Goal: Task Accomplishment & Management: Complete application form

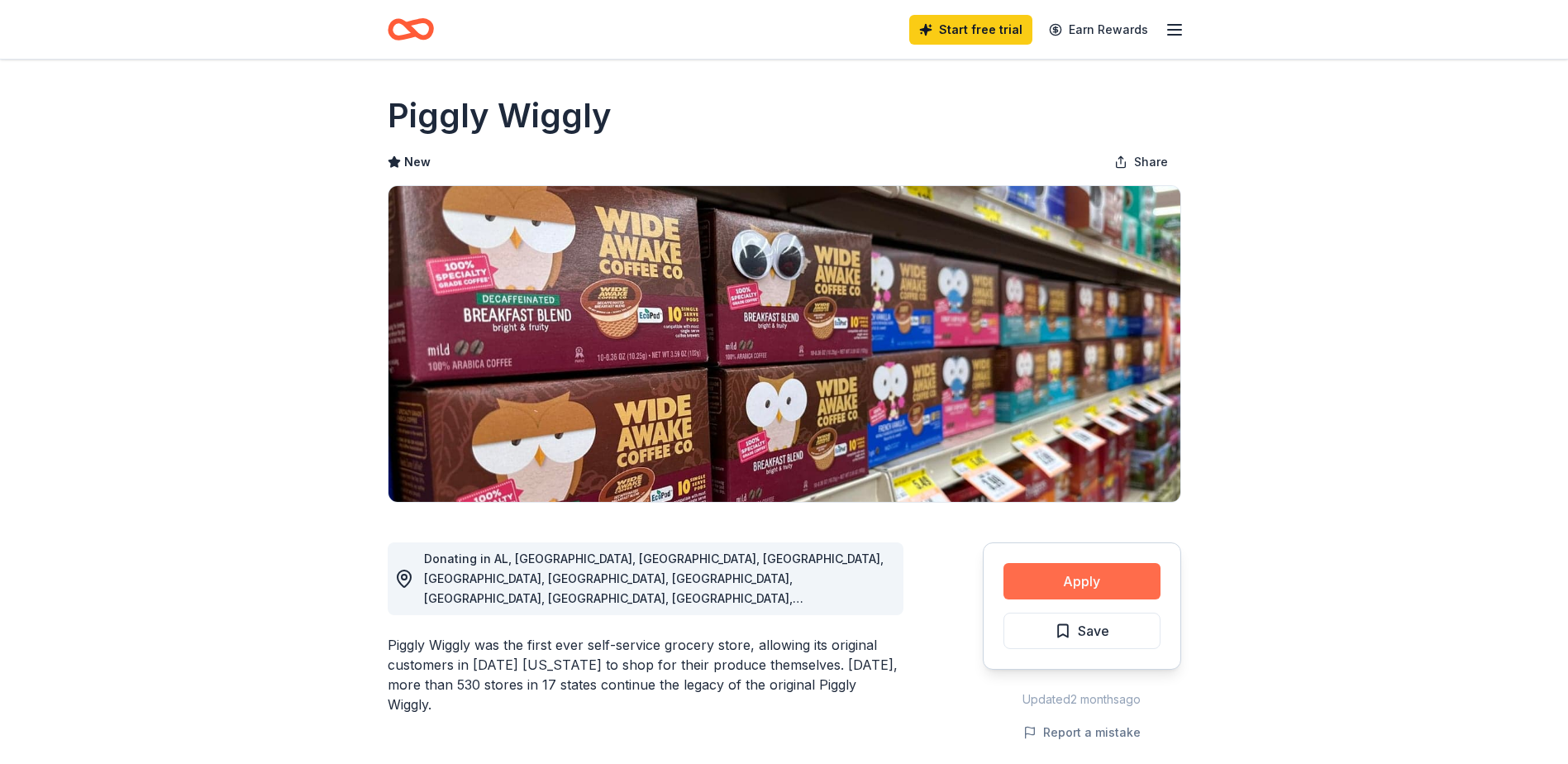
click at [1067, 574] on button "Apply" at bounding box center [1081, 581] width 157 height 36
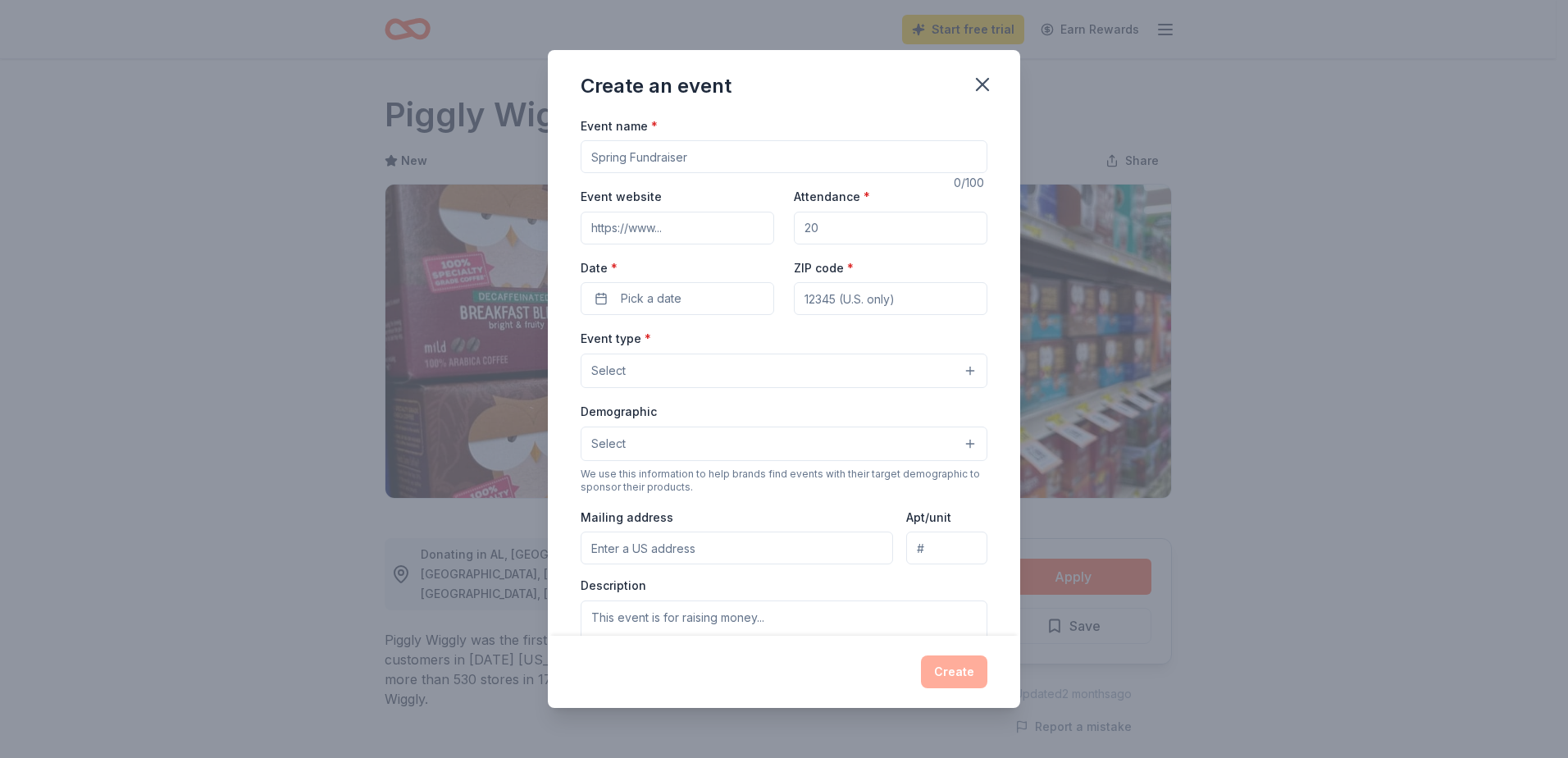
click at [713, 158] on input "Event name *" at bounding box center [783, 157] width 406 height 32
type input "F"
type input "Community Fun Fest"
drag, startPoint x: 859, startPoint y: 222, endPoint x: 852, endPoint y: 225, distance: 7.6
click at [852, 225] on div "Attendance *" at bounding box center [890, 215] width 194 height 59
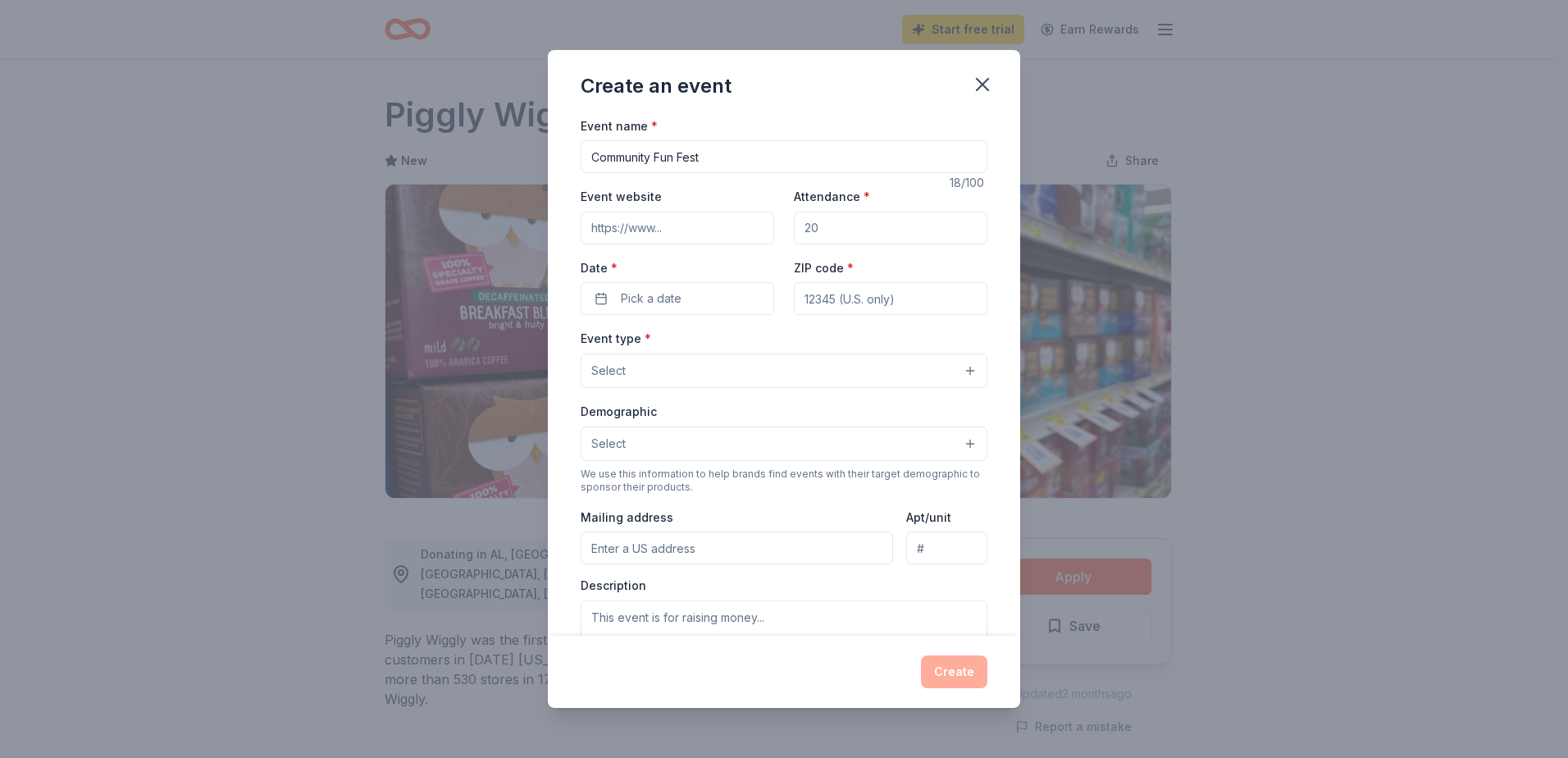
drag, startPoint x: 847, startPoint y: 228, endPoint x: 752, endPoint y: 215, distance: 95.9
click at [770, 230] on div "Event website Attendance * Date * Pick a date ZIP code *" at bounding box center [783, 251] width 406 height 129
type input "300"
click at [641, 302] on span "Pick a date" at bounding box center [651, 298] width 60 height 20
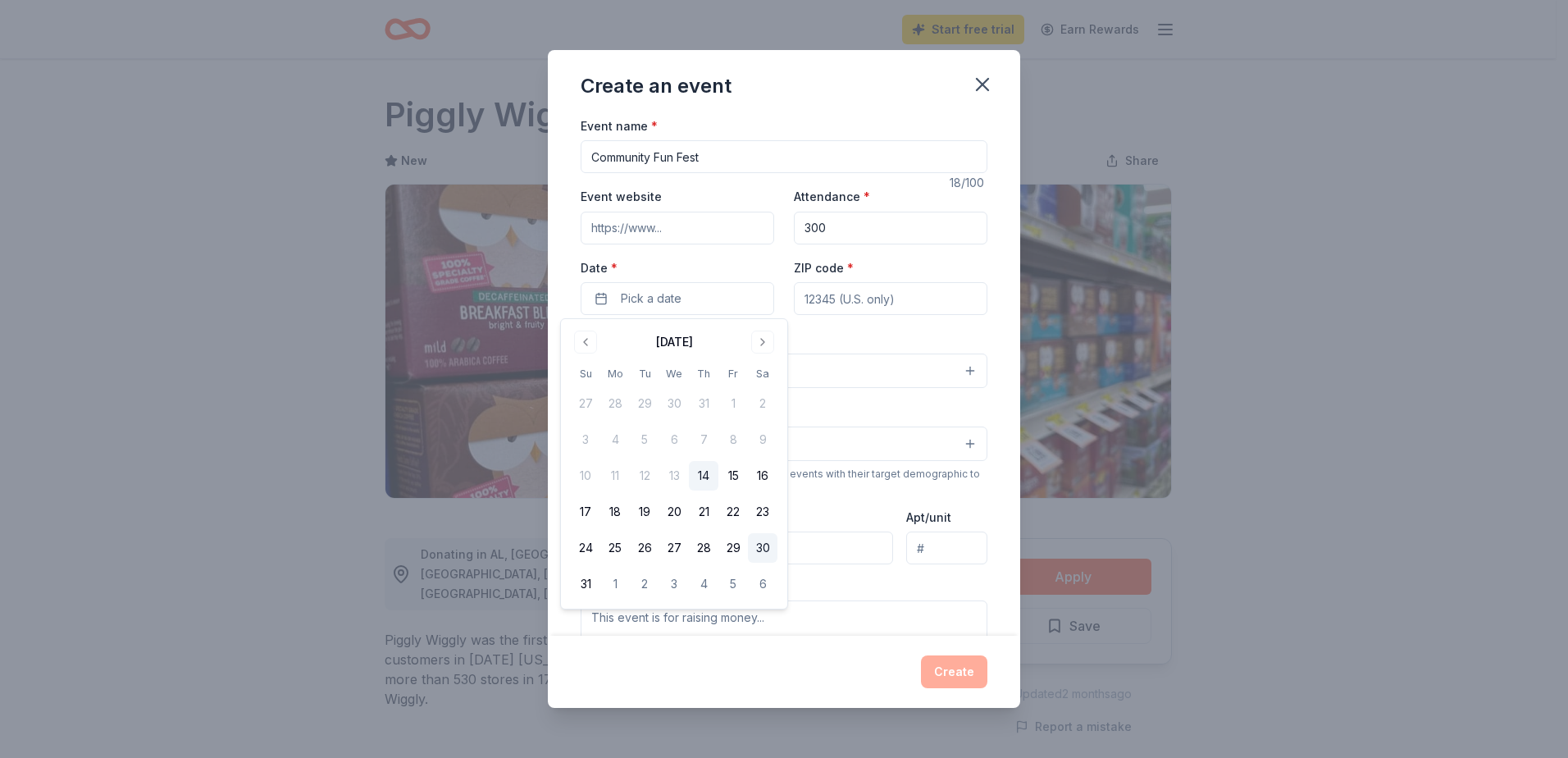
click at [768, 553] on button "30" at bounding box center [762, 547] width 30 height 30
click at [860, 305] on input "ZIP code *" at bounding box center [890, 298] width 194 height 32
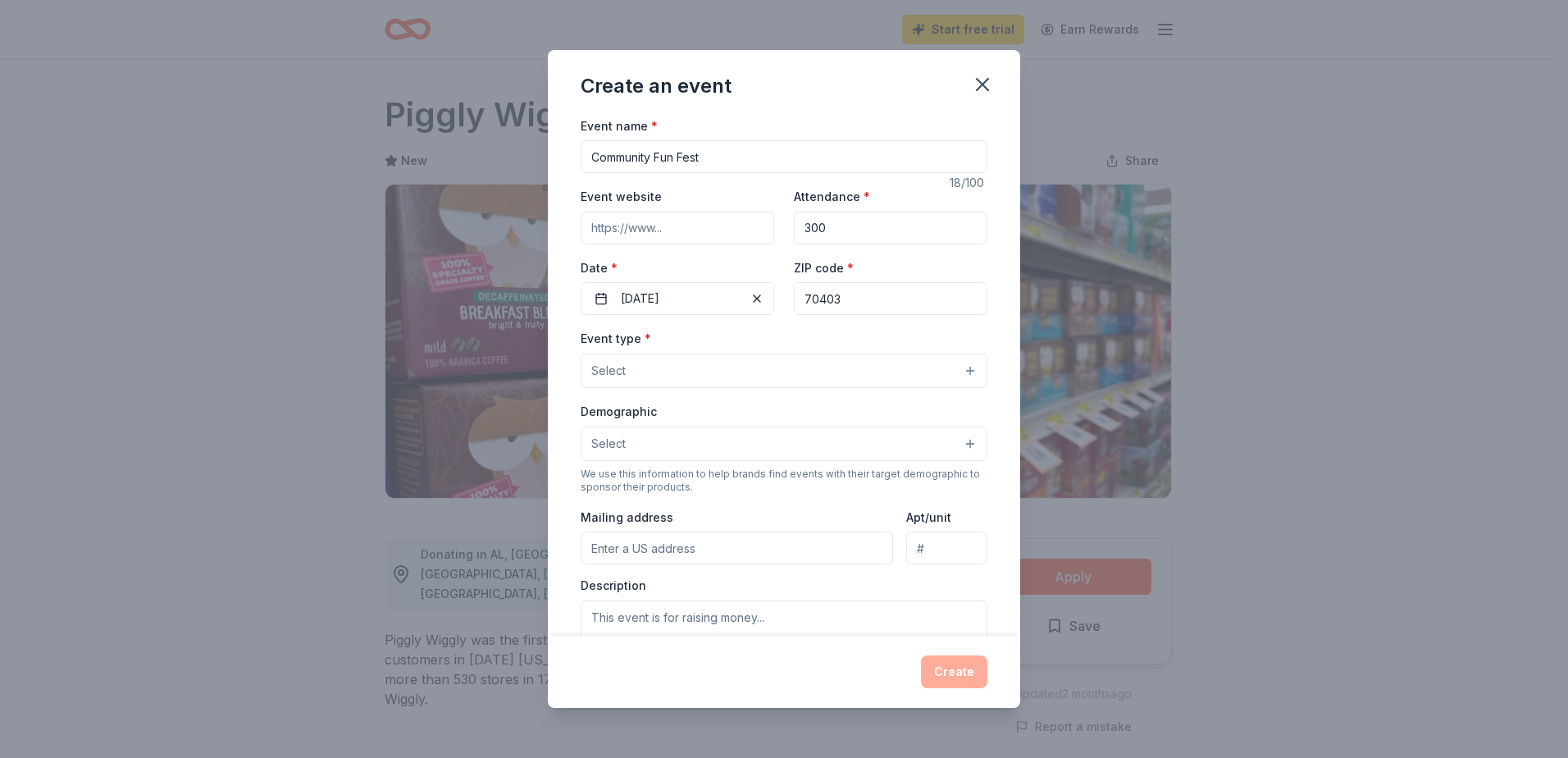
type input "70403"
click at [770, 370] on button "Select" at bounding box center [783, 370] width 406 height 34
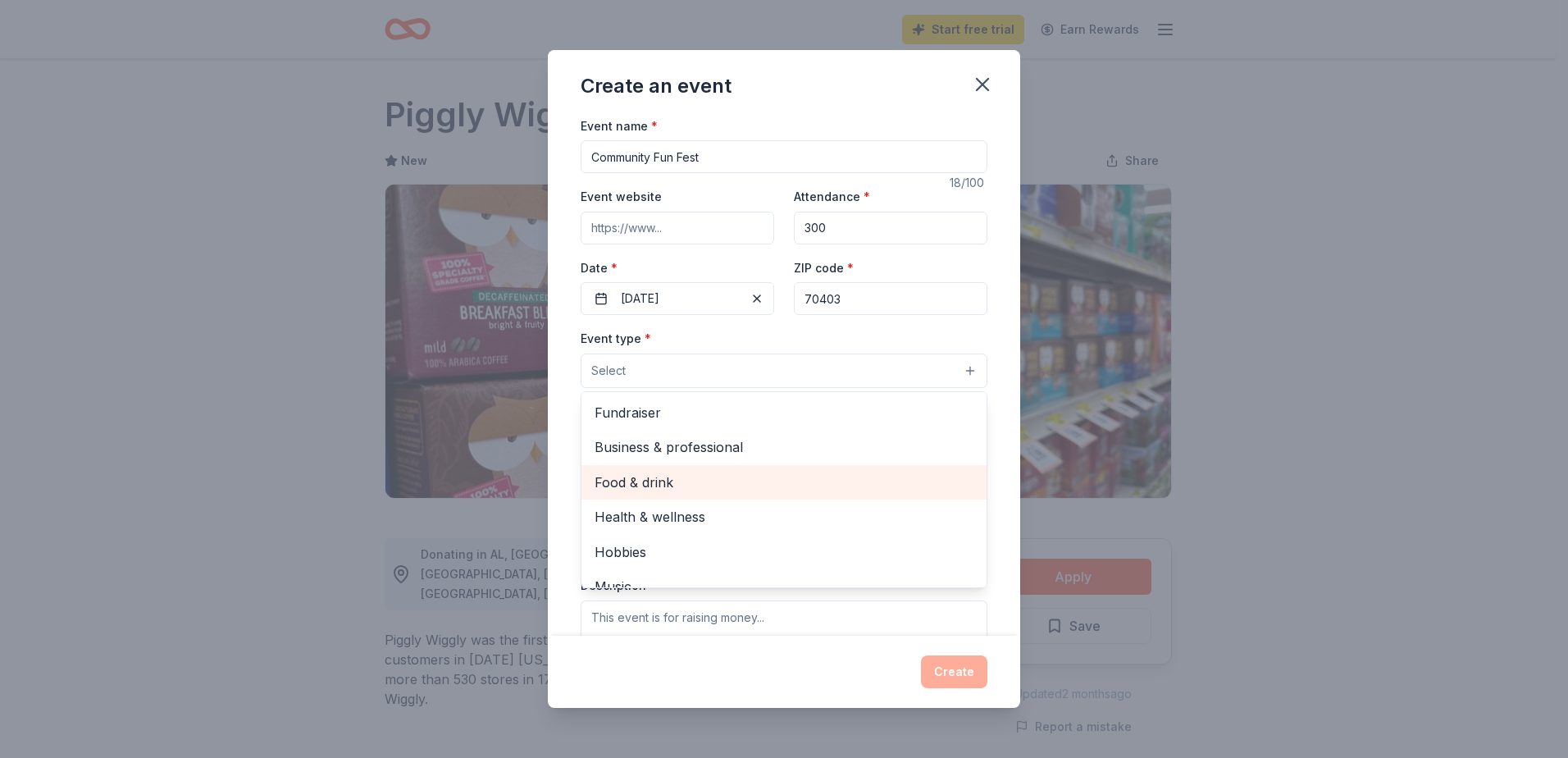
click at [802, 496] on div "Food & drink" at bounding box center [783, 482] width 405 height 34
click at [962, 336] on div "Event type * Food & drink Fundraiser Business & professional Health & wellness …" at bounding box center [783, 359] width 406 height 61
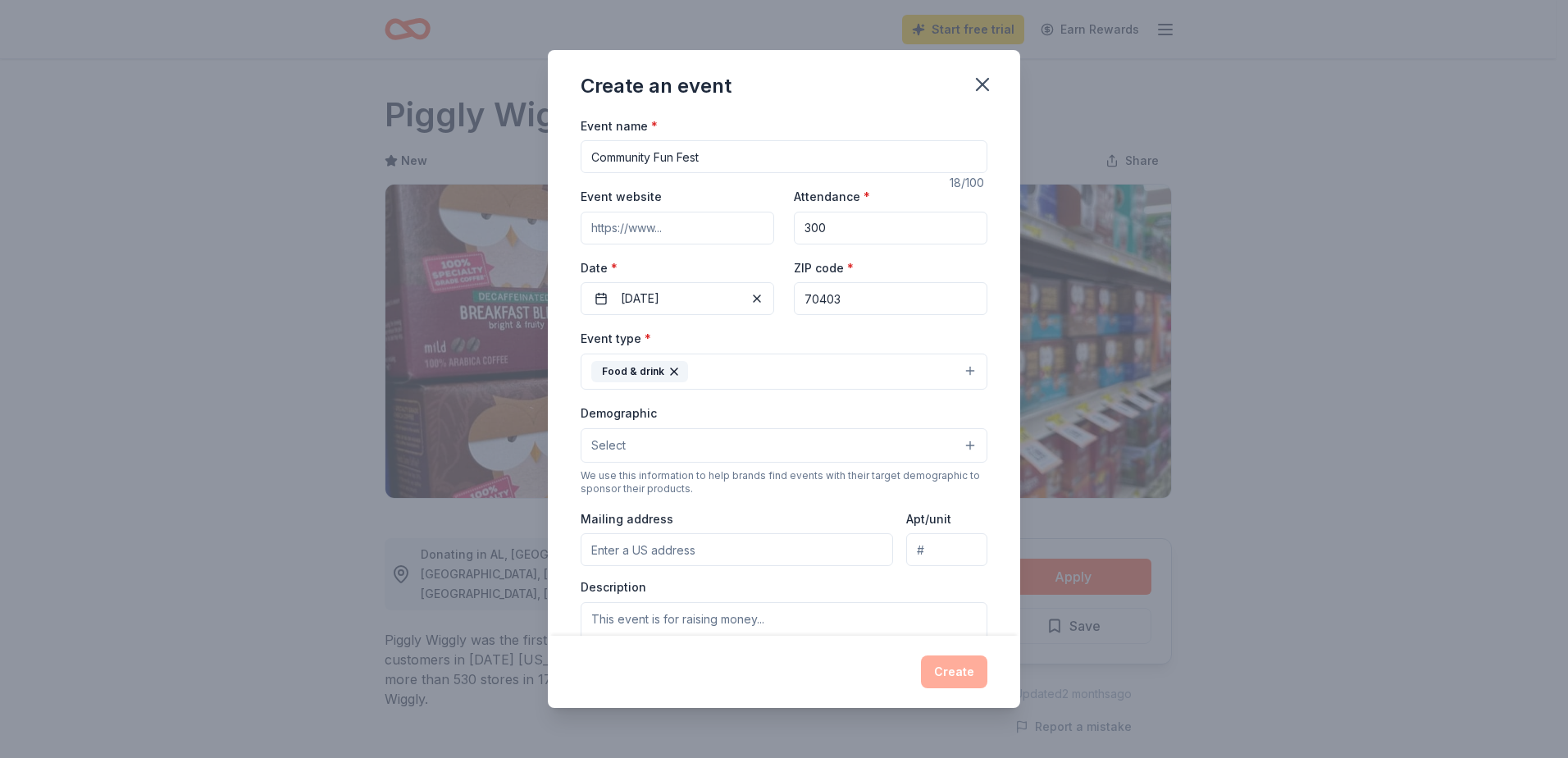
click at [764, 449] on button "Select" at bounding box center [783, 445] width 406 height 34
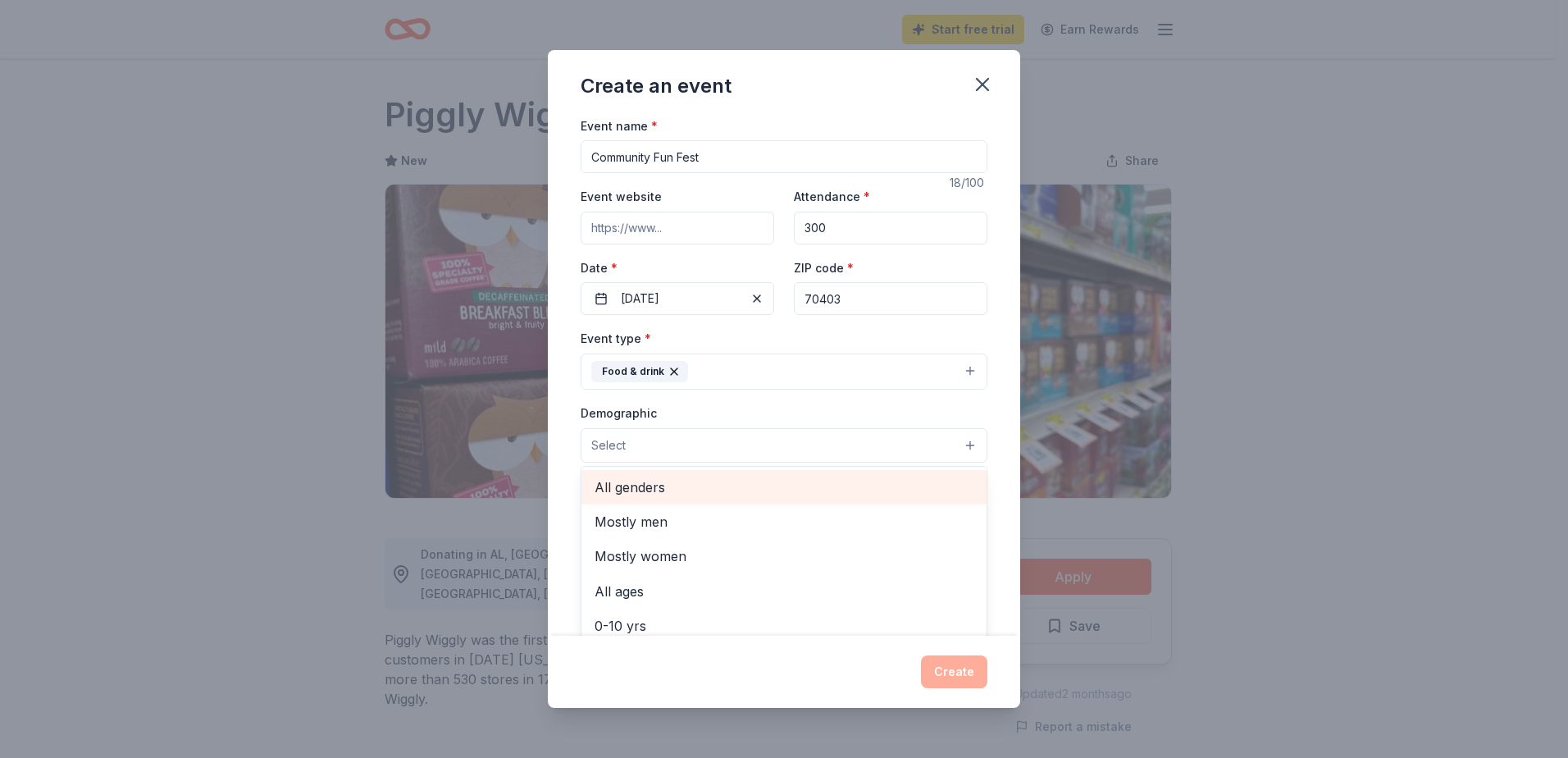
click at [753, 494] on span "All genders" at bounding box center [784, 488] width 378 height 22
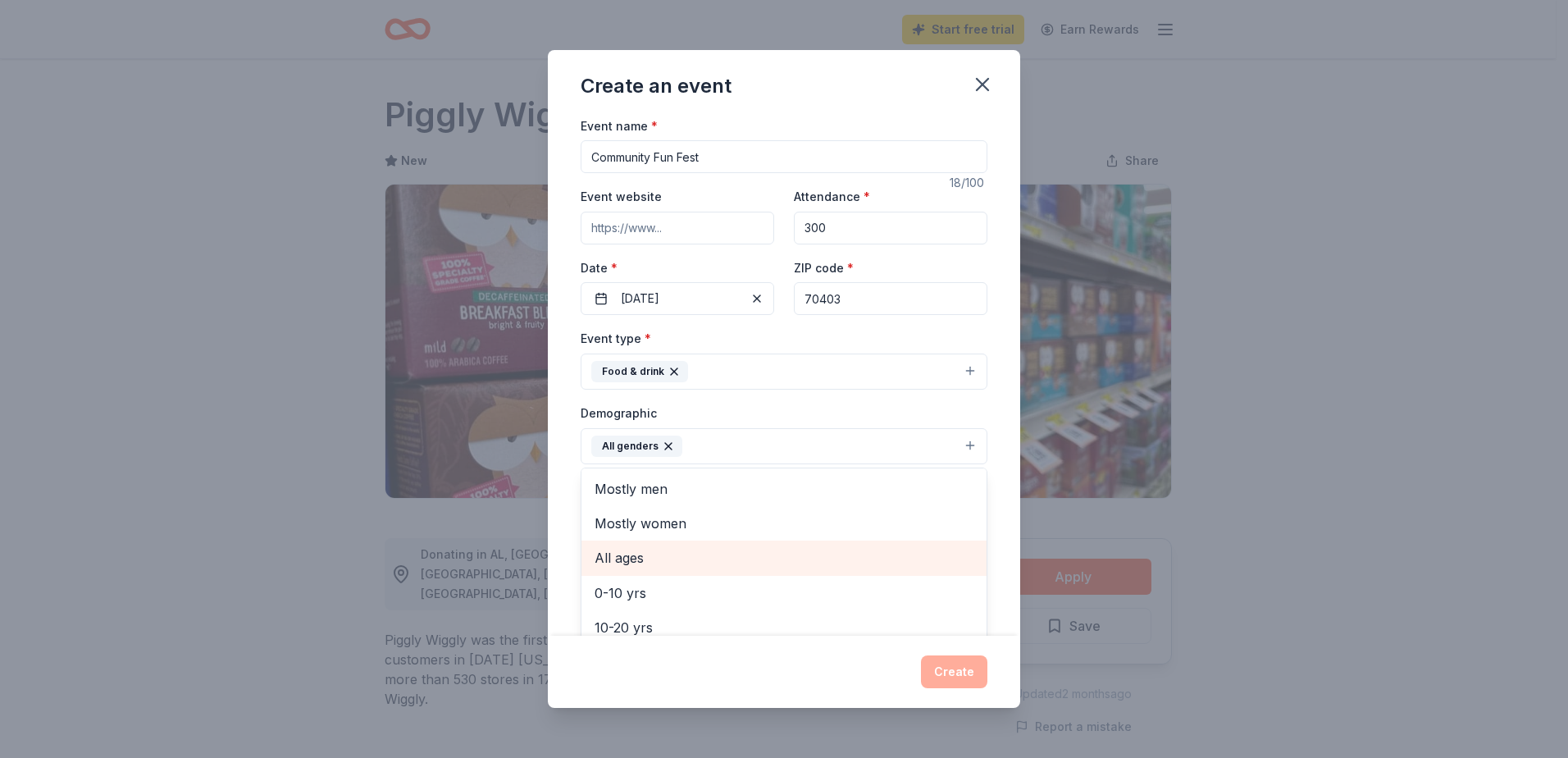
click at [697, 548] on span "All ages" at bounding box center [784, 558] width 378 height 22
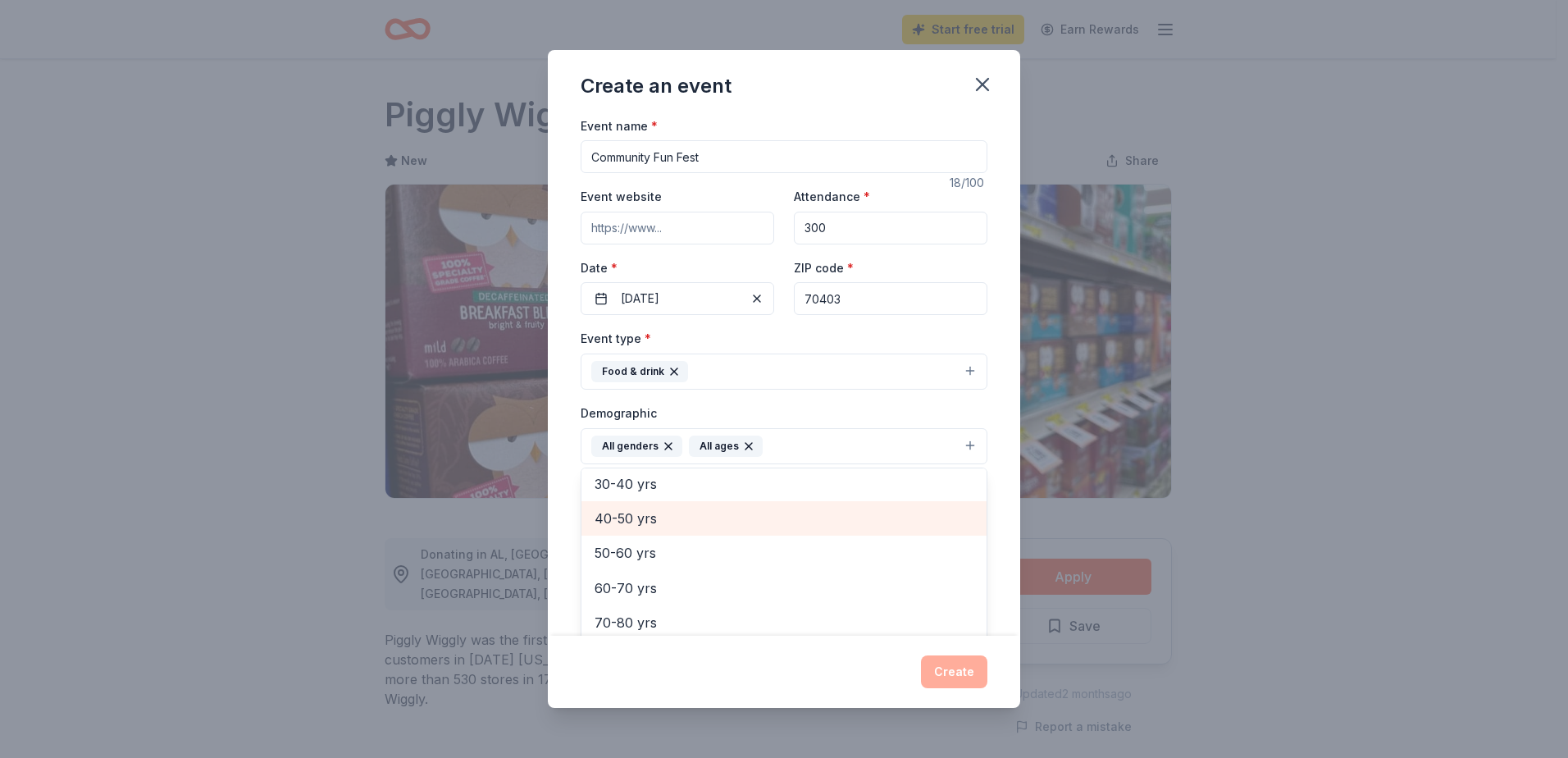
scroll to position [194, 0]
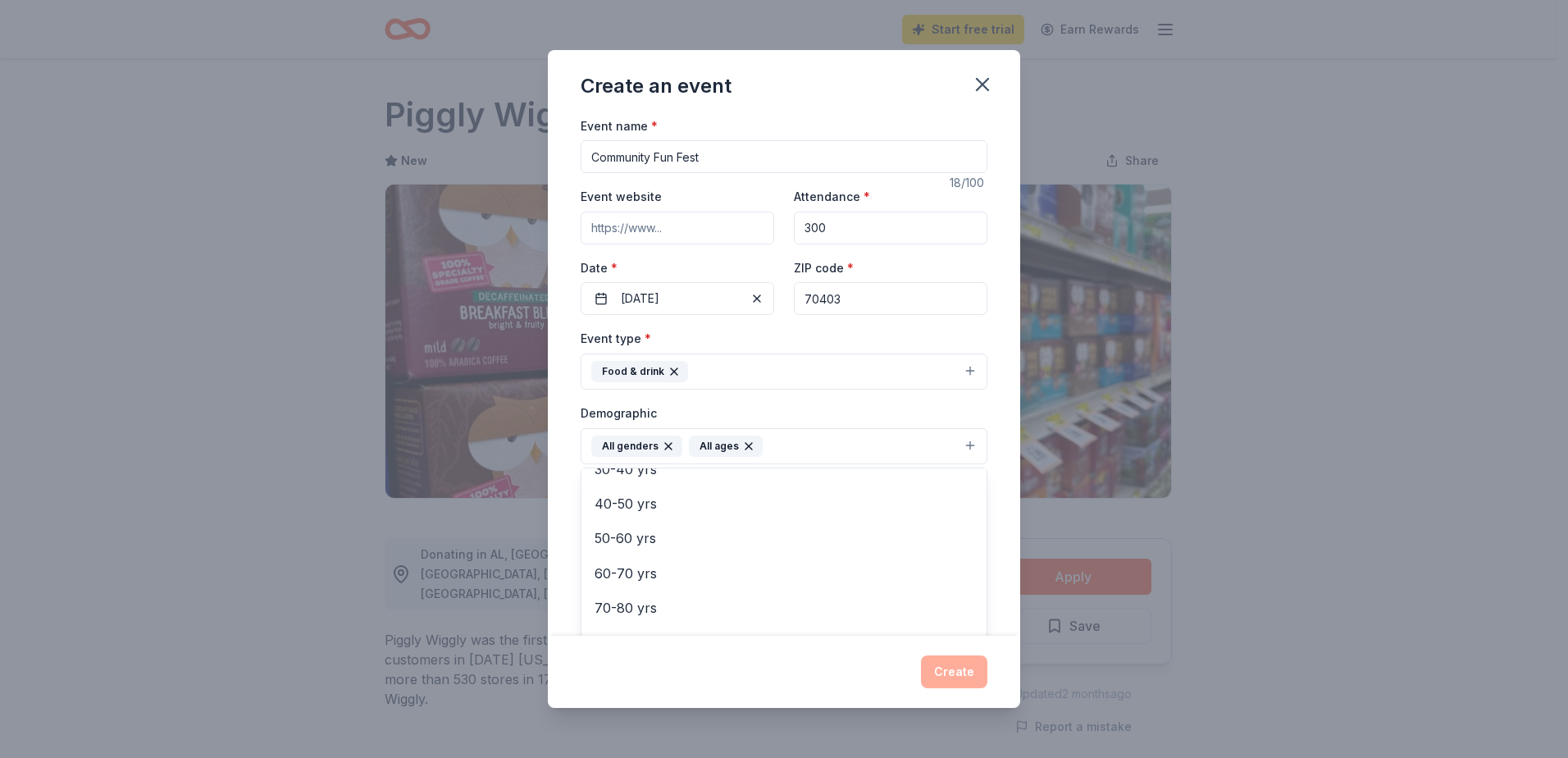
click at [932, 406] on div "Demographic All genders All ages Mostly men Mostly women 0-10 yrs 10-20 yrs 20-…" at bounding box center [783, 434] width 406 height 61
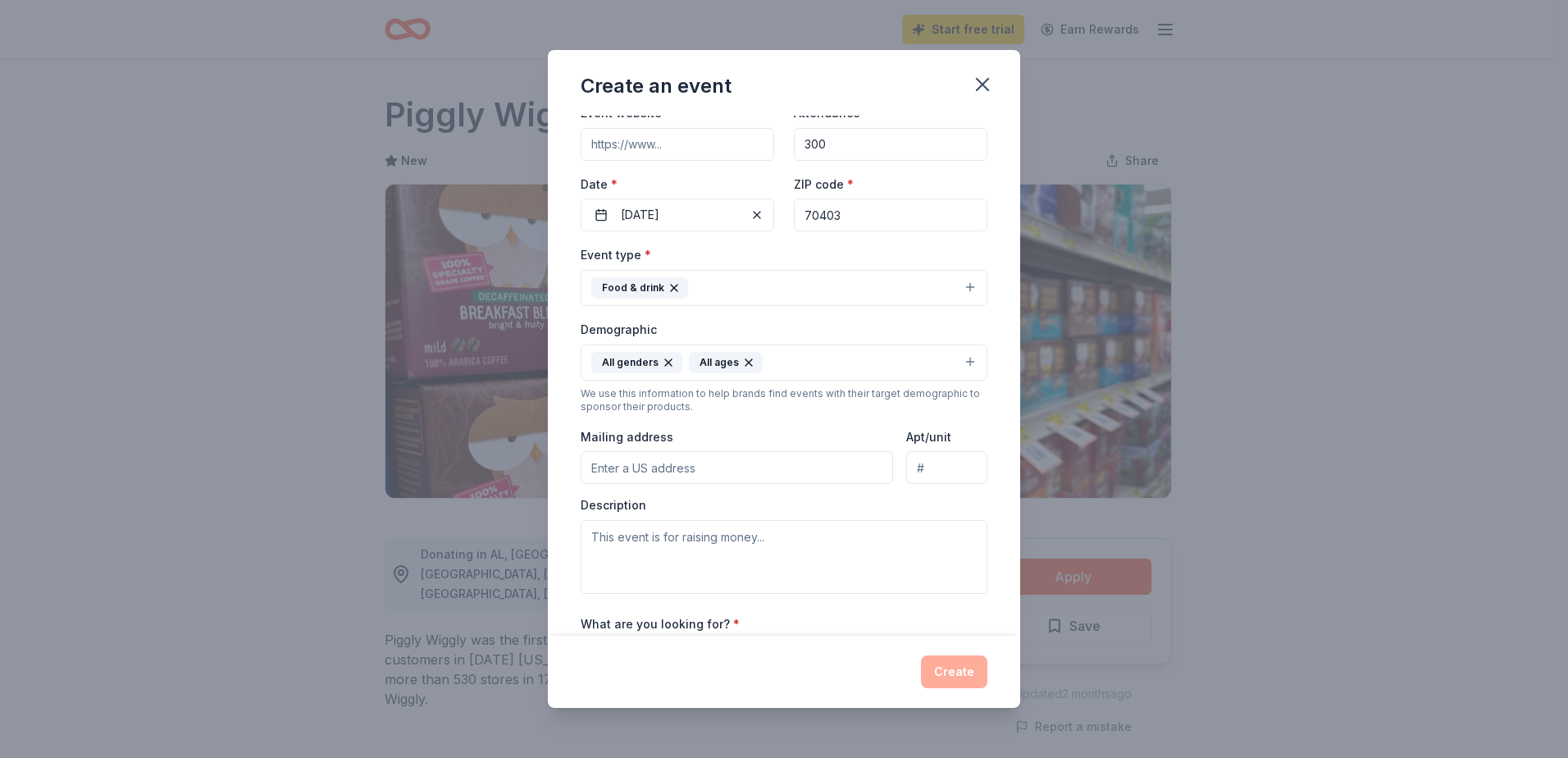
scroll to position [164, 0]
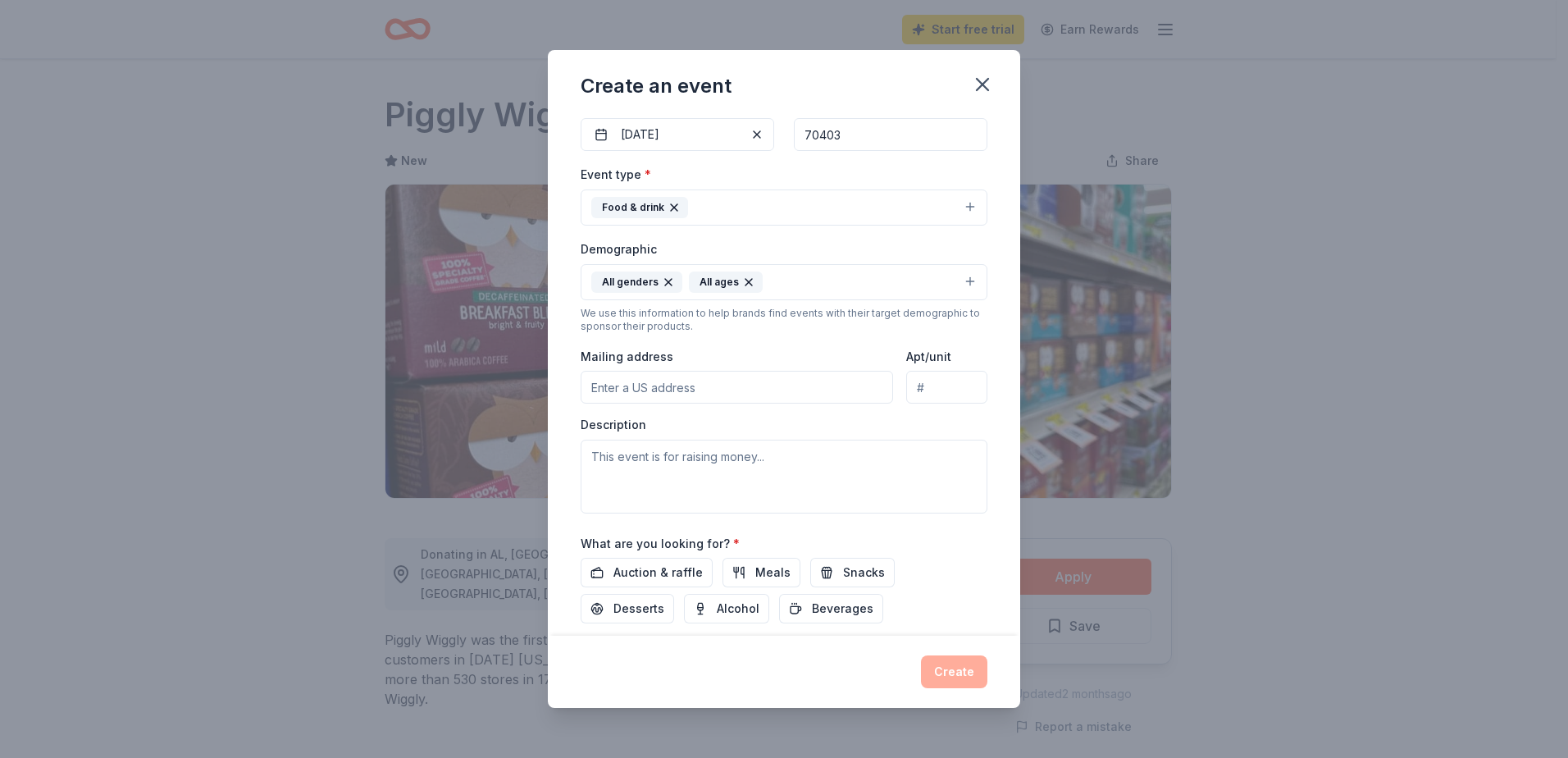
click at [798, 396] on input "Mailing address" at bounding box center [736, 387] width 313 height 32
type input "[STREET_ADDRESS]"
click at [761, 459] on textarea at bounding box center [783, 477] width 406 height 74
paste textarea "We’re preparing a series of events and resources that uplift, encourage, and eq…"
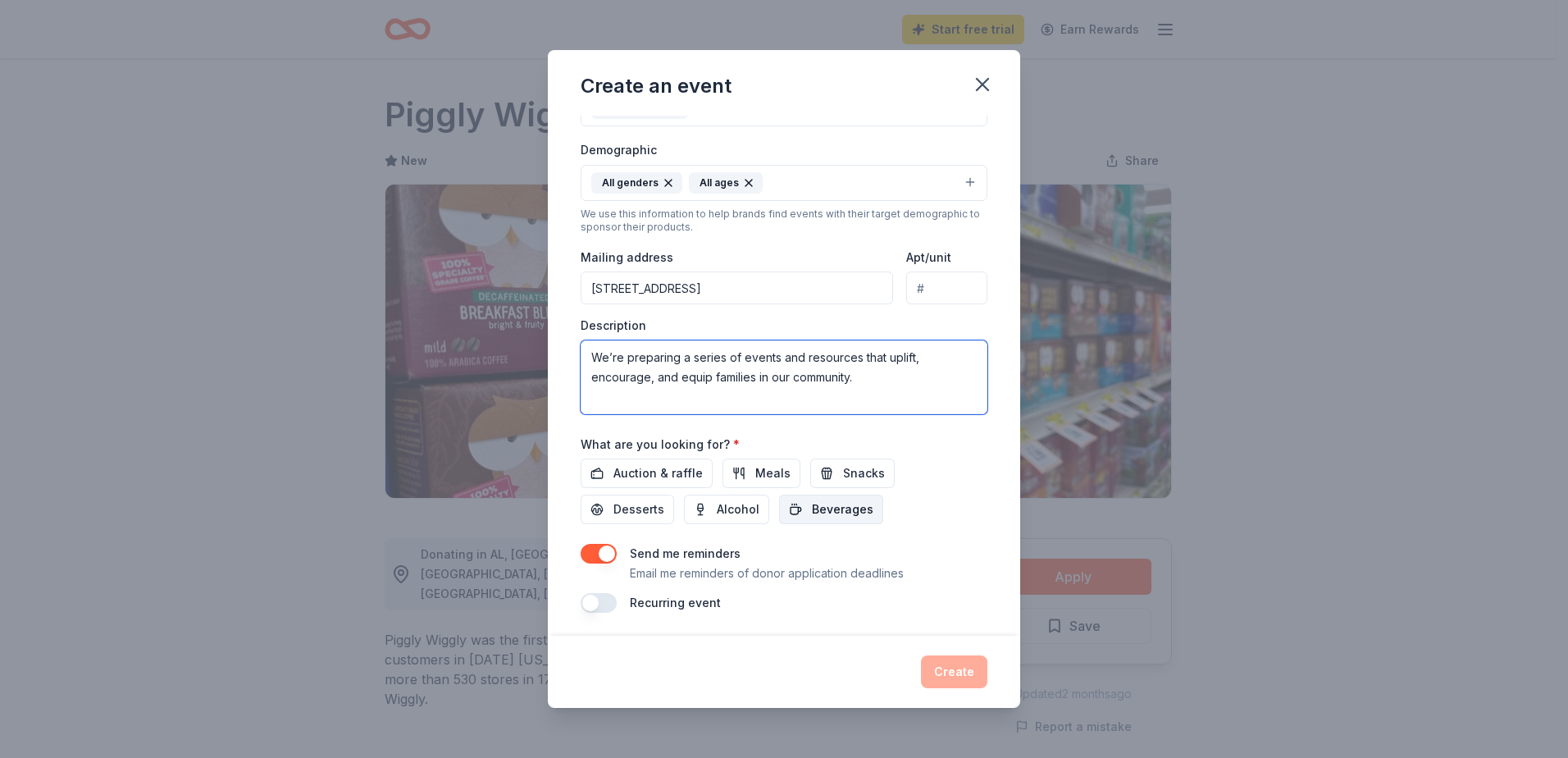
scroll to position [267, 0]
type textarea "We’re preparing a series of events and resources that uplift, encourage, and eq…"
click at [756, 468] on span "Meals" at bounding box center [772, 470] width 35 height 20
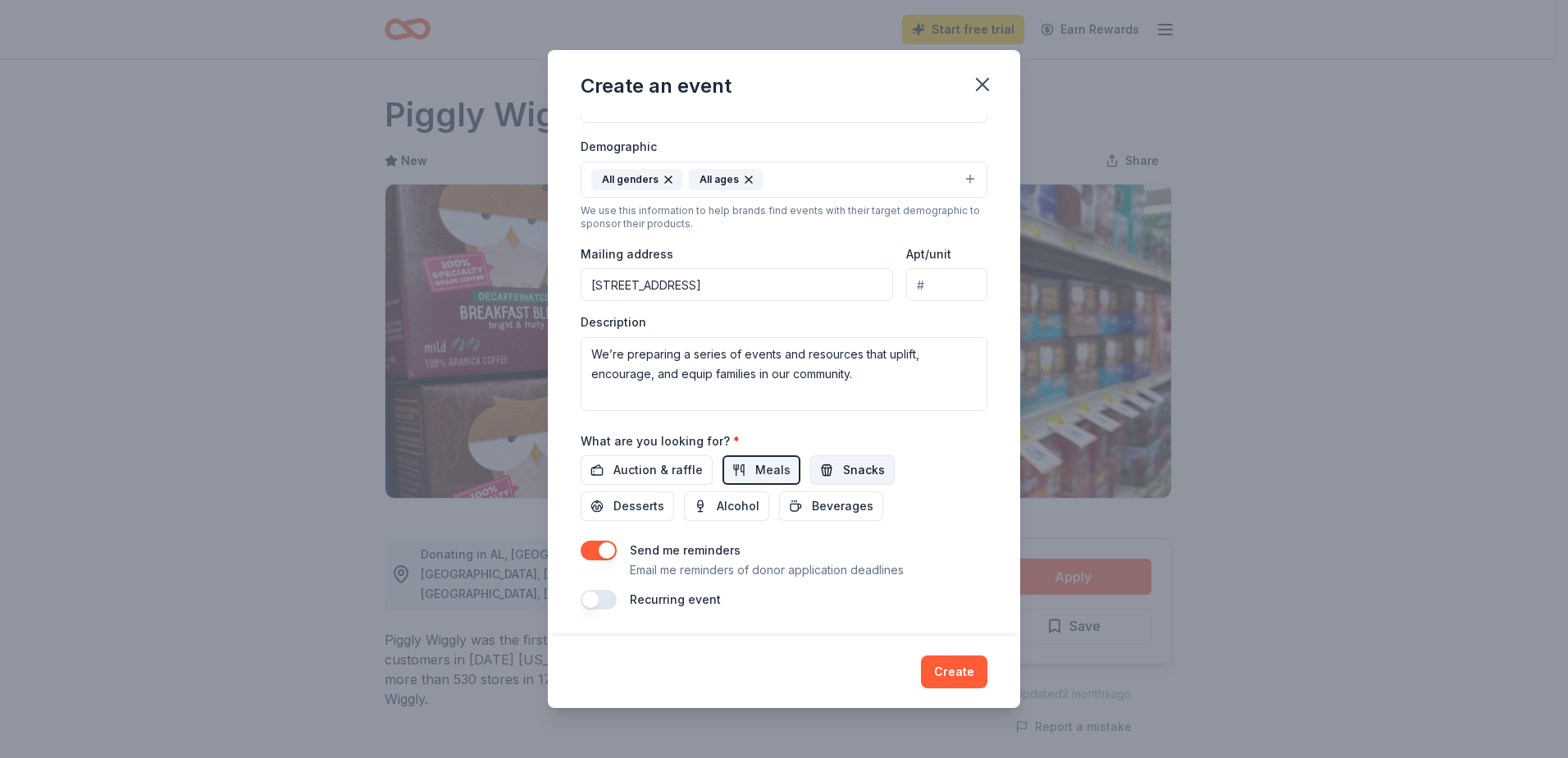
click at [849, 469] on span "Snacks" at bounding box center [863, 470] width 41 height 20
click at [829, 507] on span "Beverages" at bounding box center [843, 506] width 61 height 20
click at [603, 598] on button "button" at bounding box center [598, 599] width 36 height 20
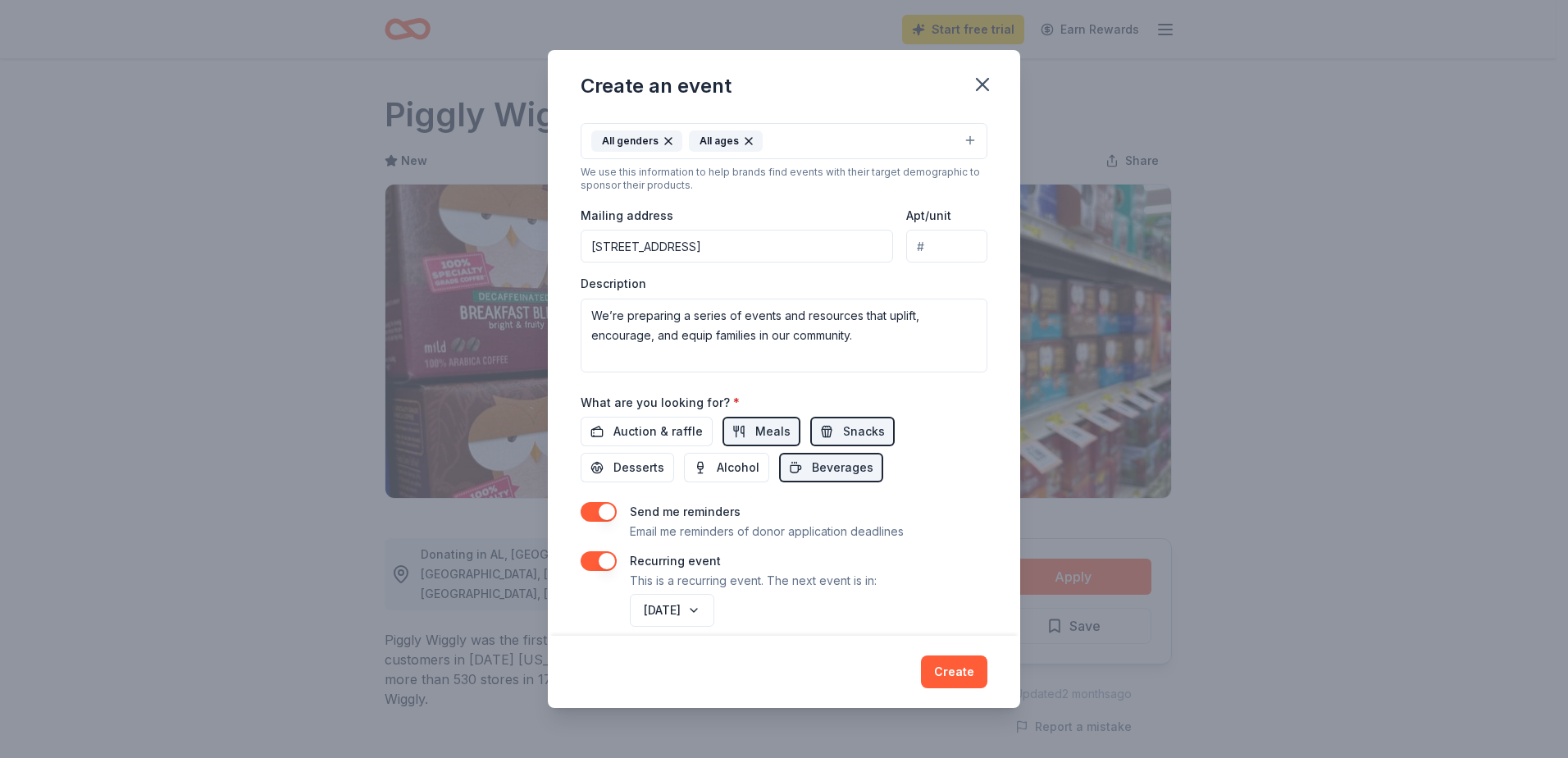
scroll to position [325, 0]
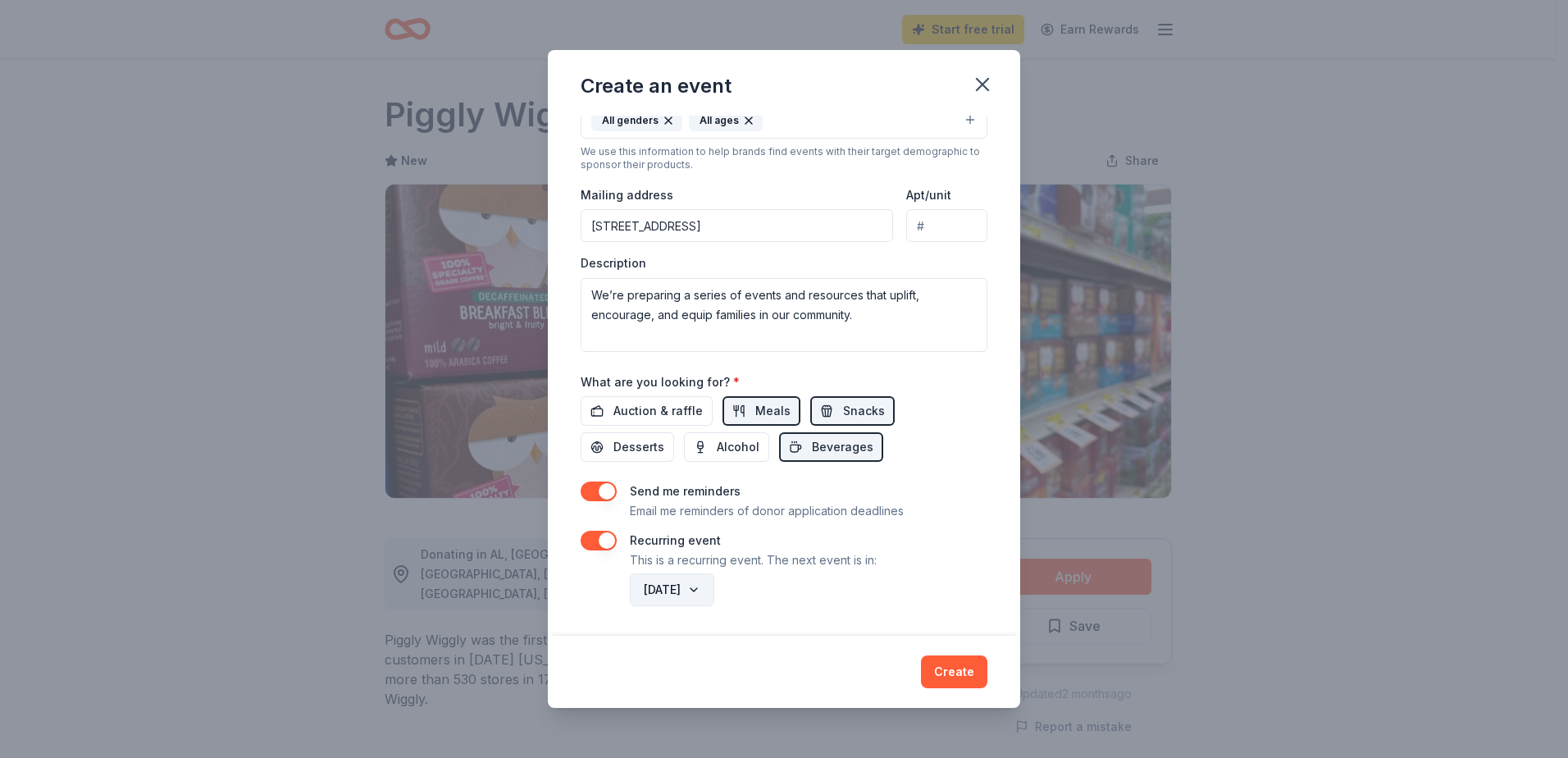
click at [698, 585] on button "[DATE]" at bounding box center [672, 589] width 85 height 32
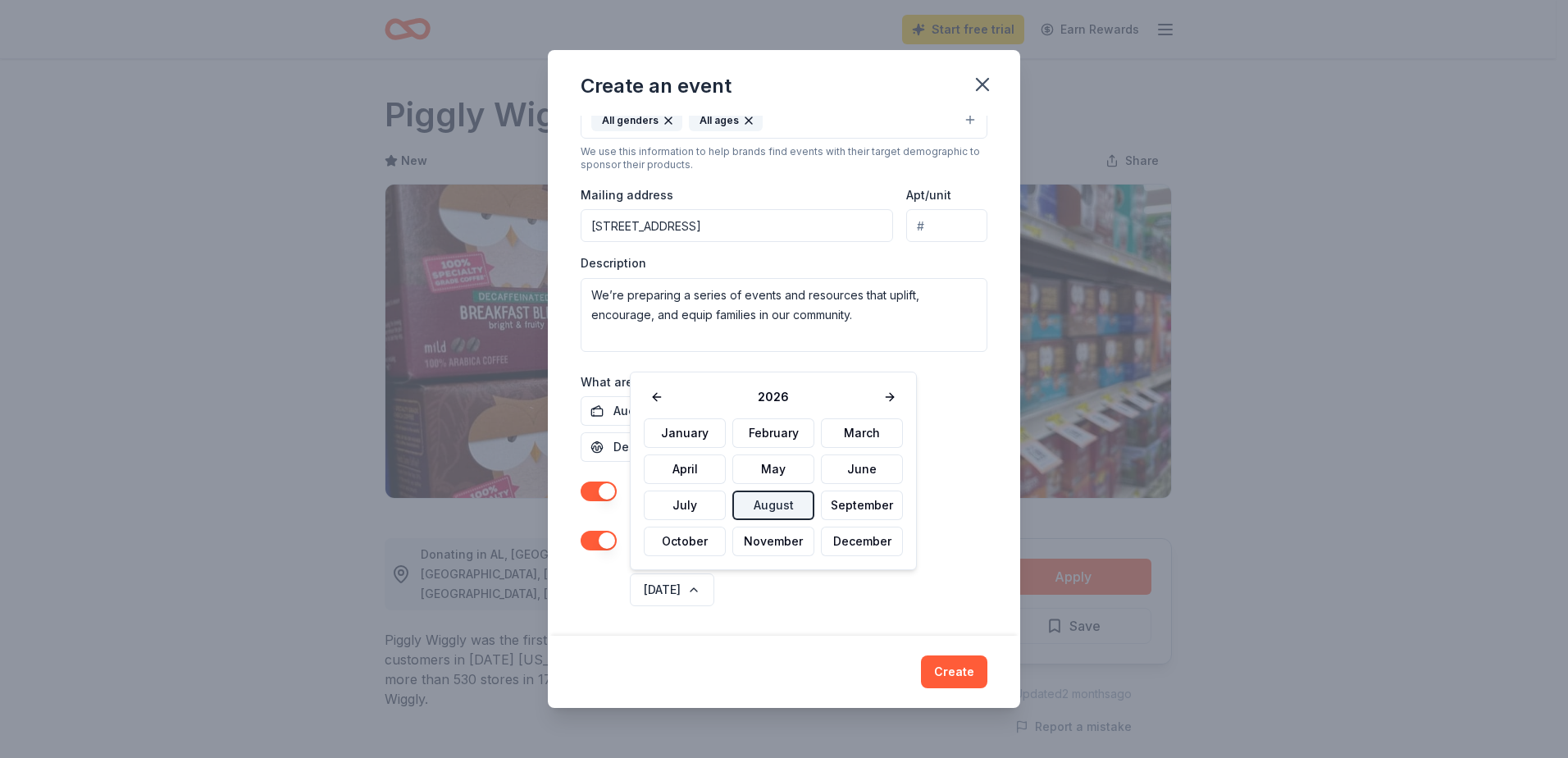
click at [797, 591] on div "[DATE]" at bounding box center [807, 589] width 360 height 40
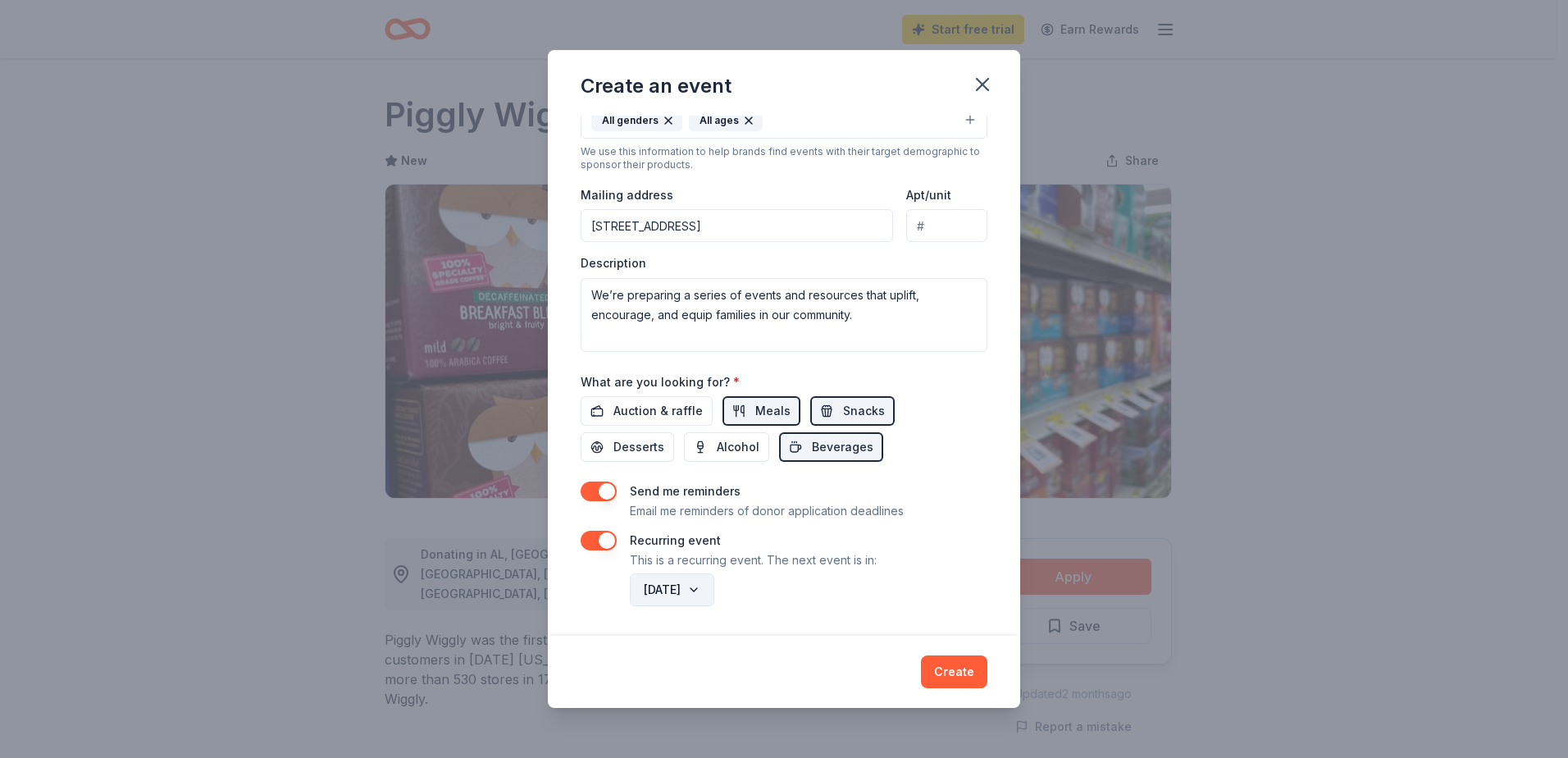
click at [714, 582] on button "[DATE]" at bounding box center [672, 589] width 85 height 32
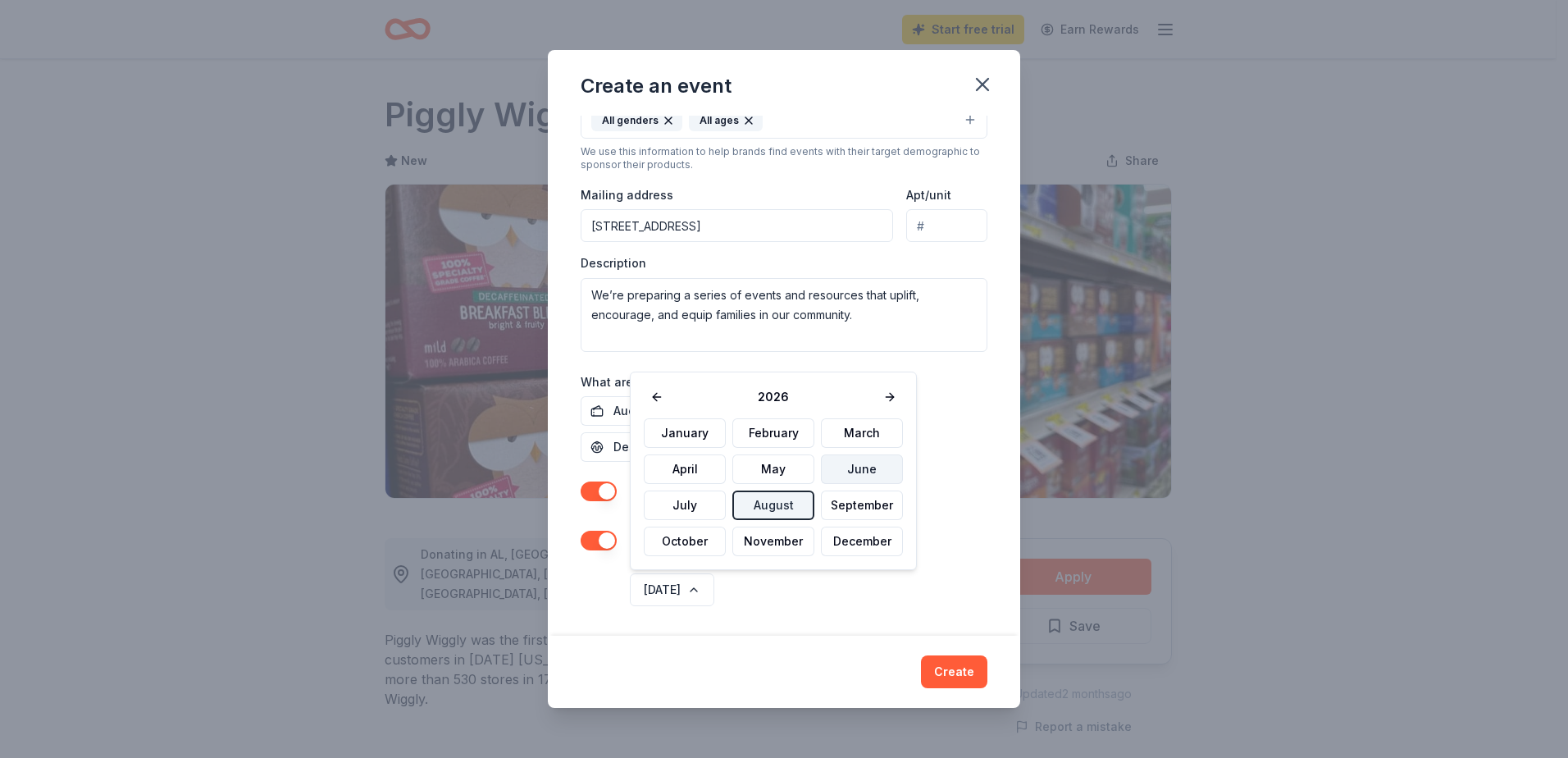
click at [850, 468] on button "June" at bounding box center [861, 469] width 82 height 30
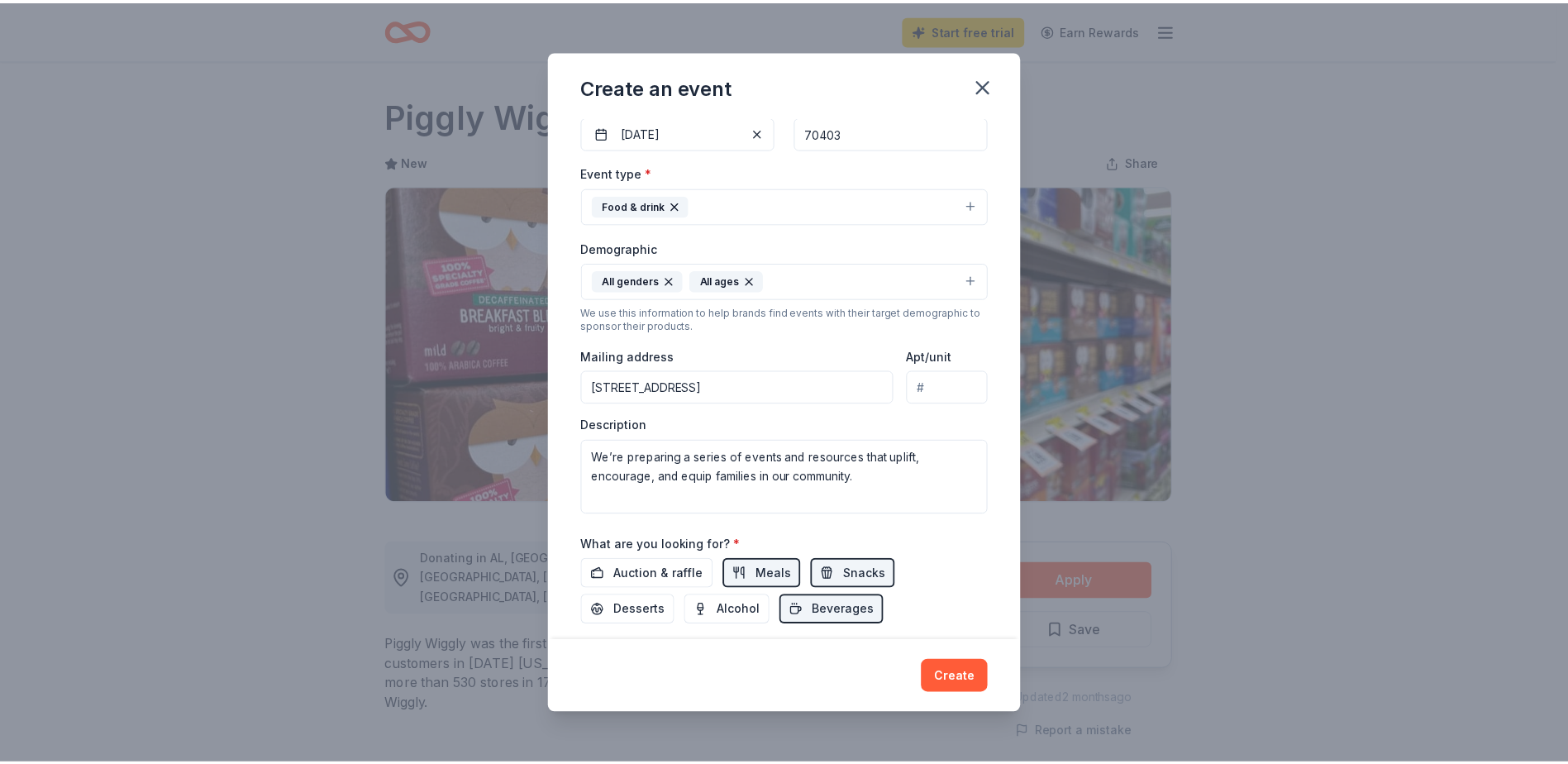
scroll to position [163, 0]
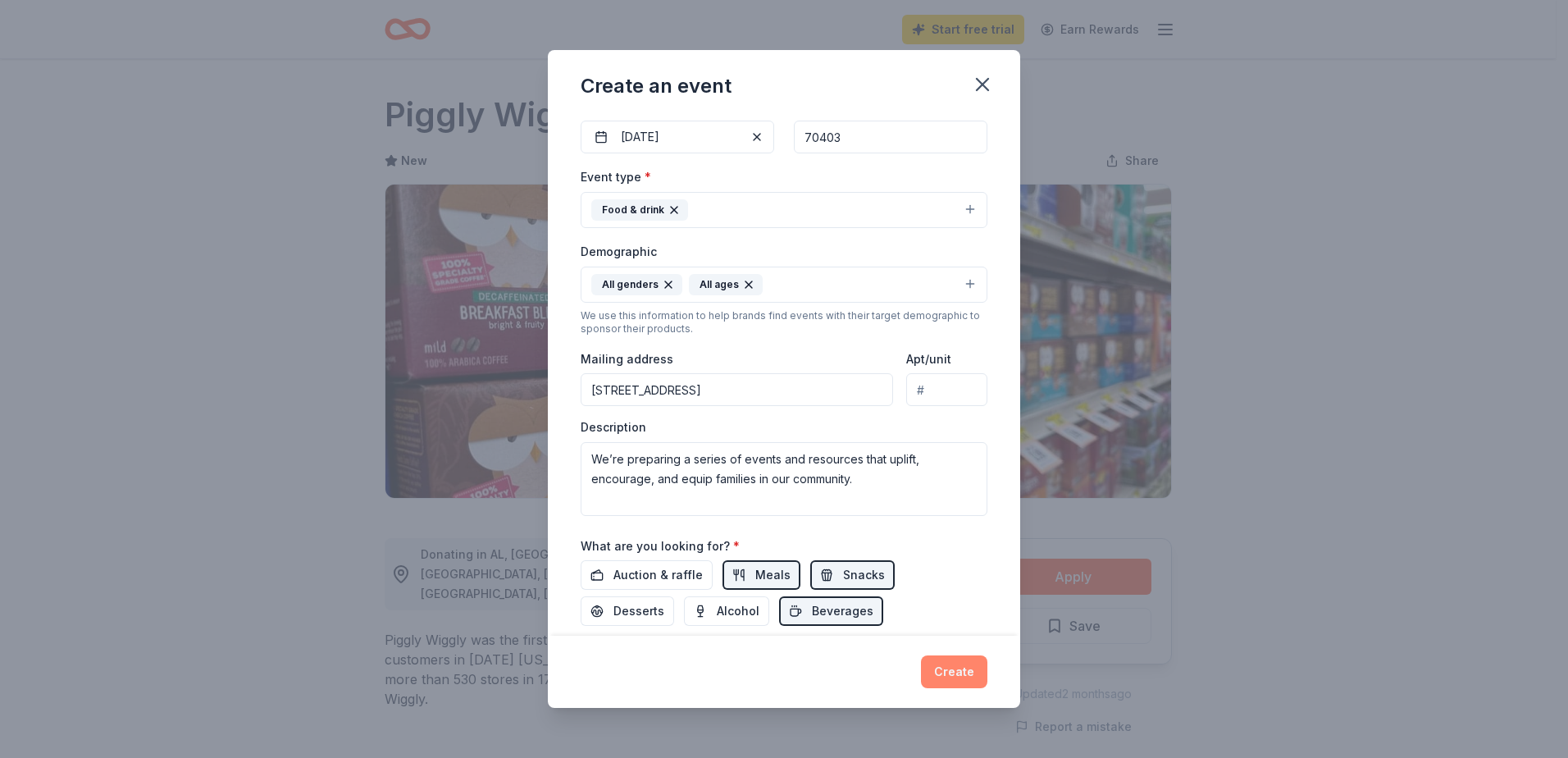
click at [961, 673] on button "Create" at bounding box center [954, 671] width 67 height 32
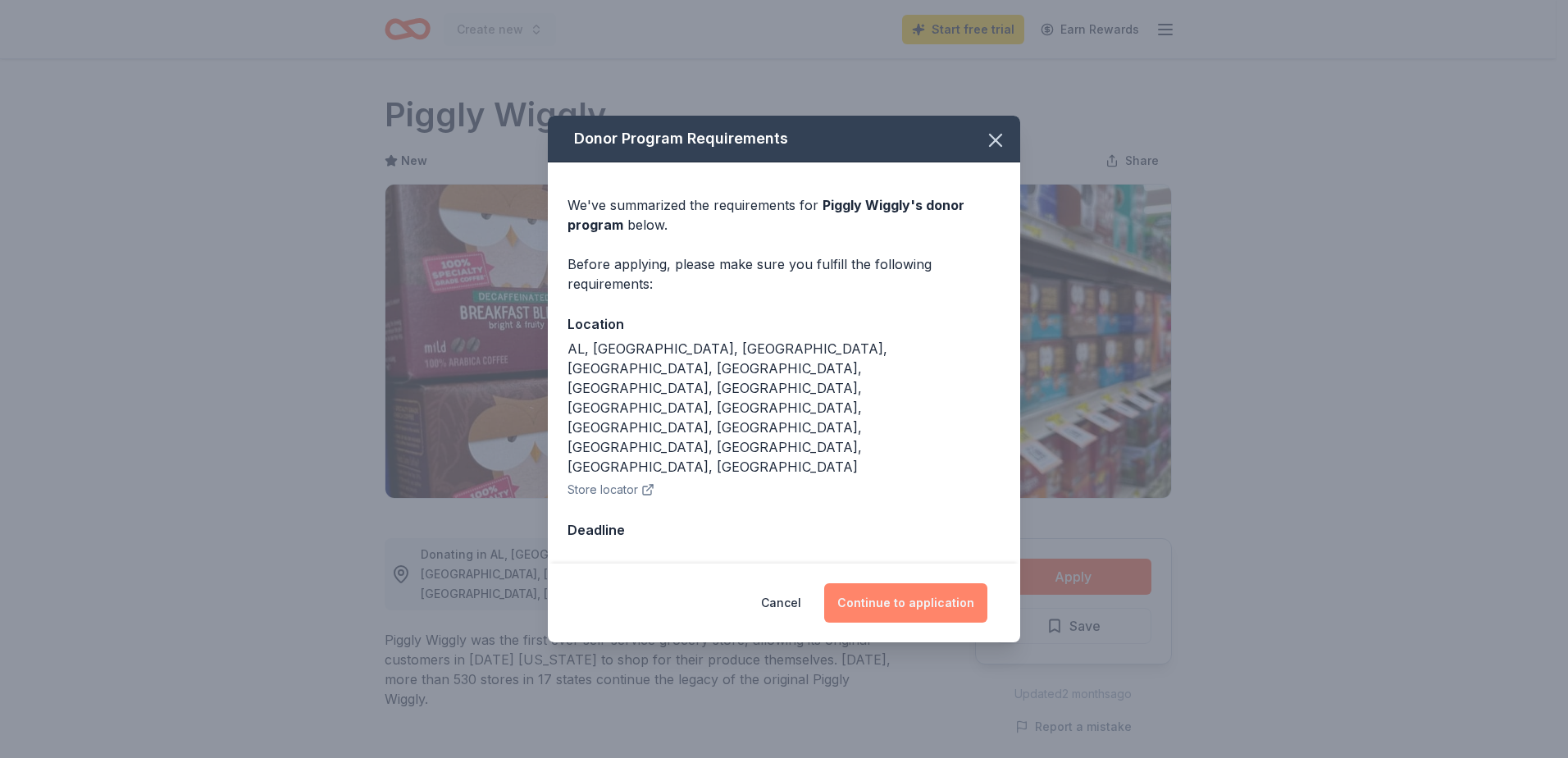
click at [874, 583] on button "Continue to application" at bounding box center [905, 603] width 163 height 40
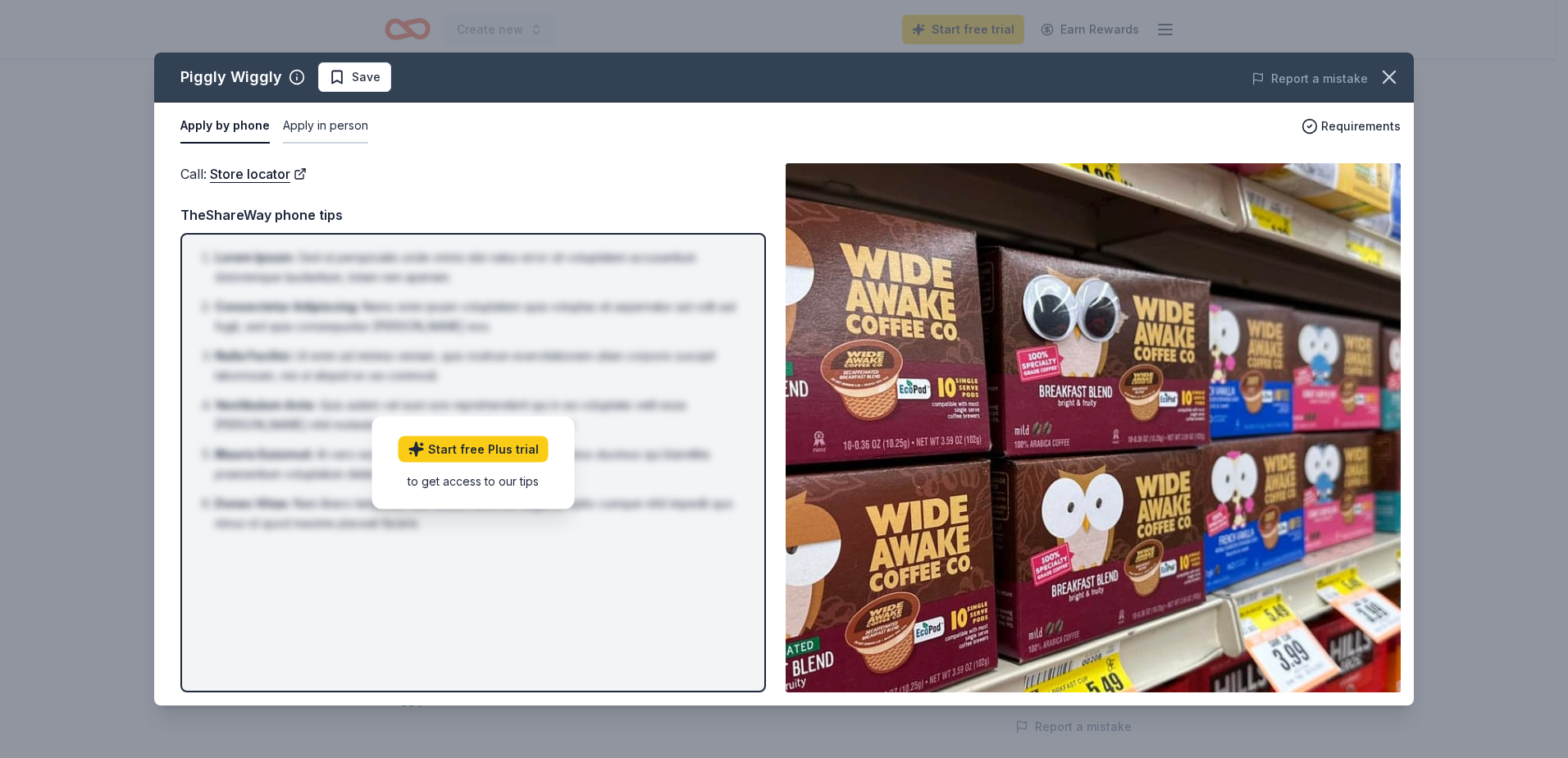
click at [316, 129] on button "Apply in person" at bounding box center [325, 126] width 86 height 34
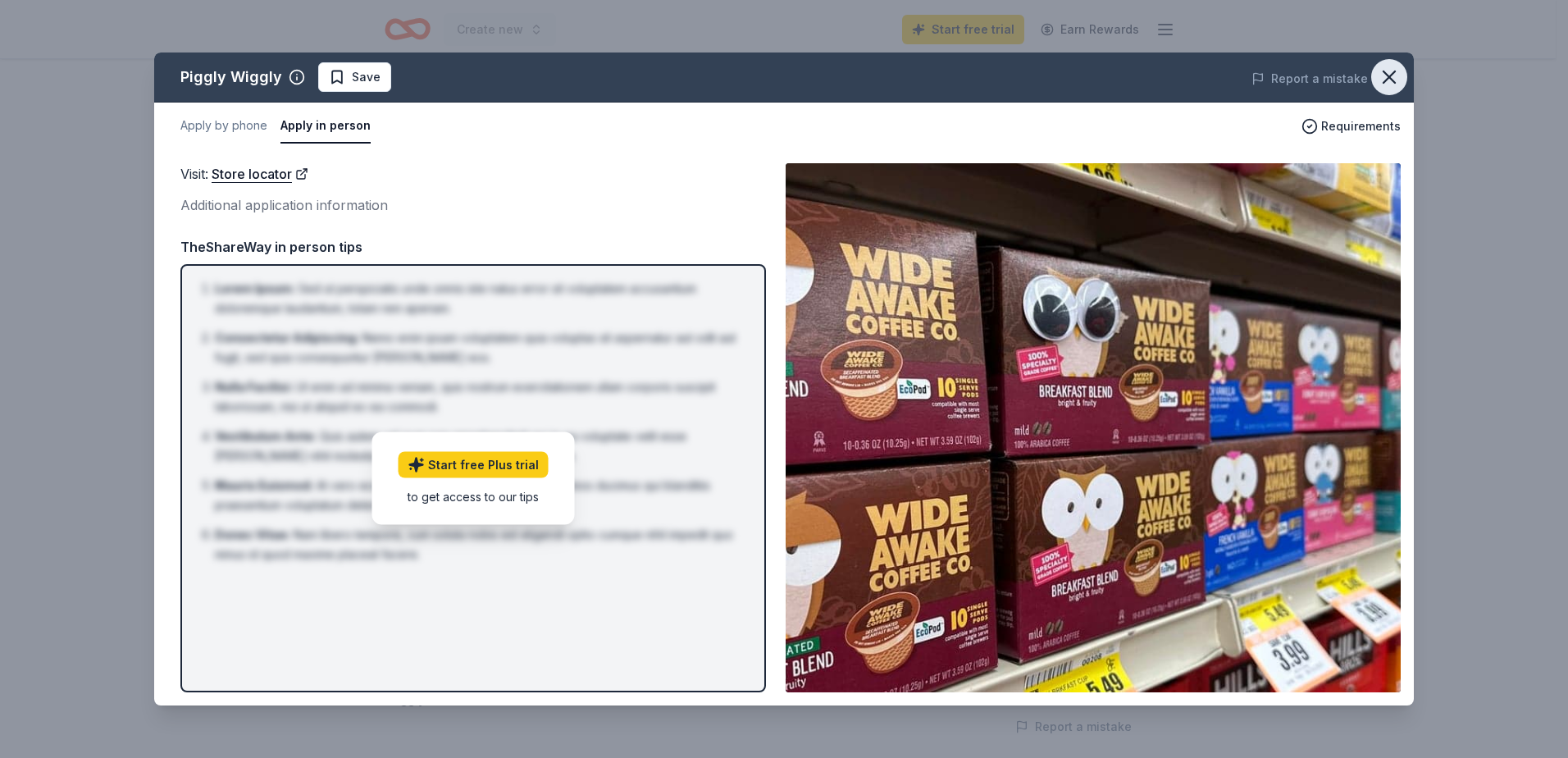
click at [1394, 75] on icon "button" at bounding box center [1388, 77] width 23 height 23
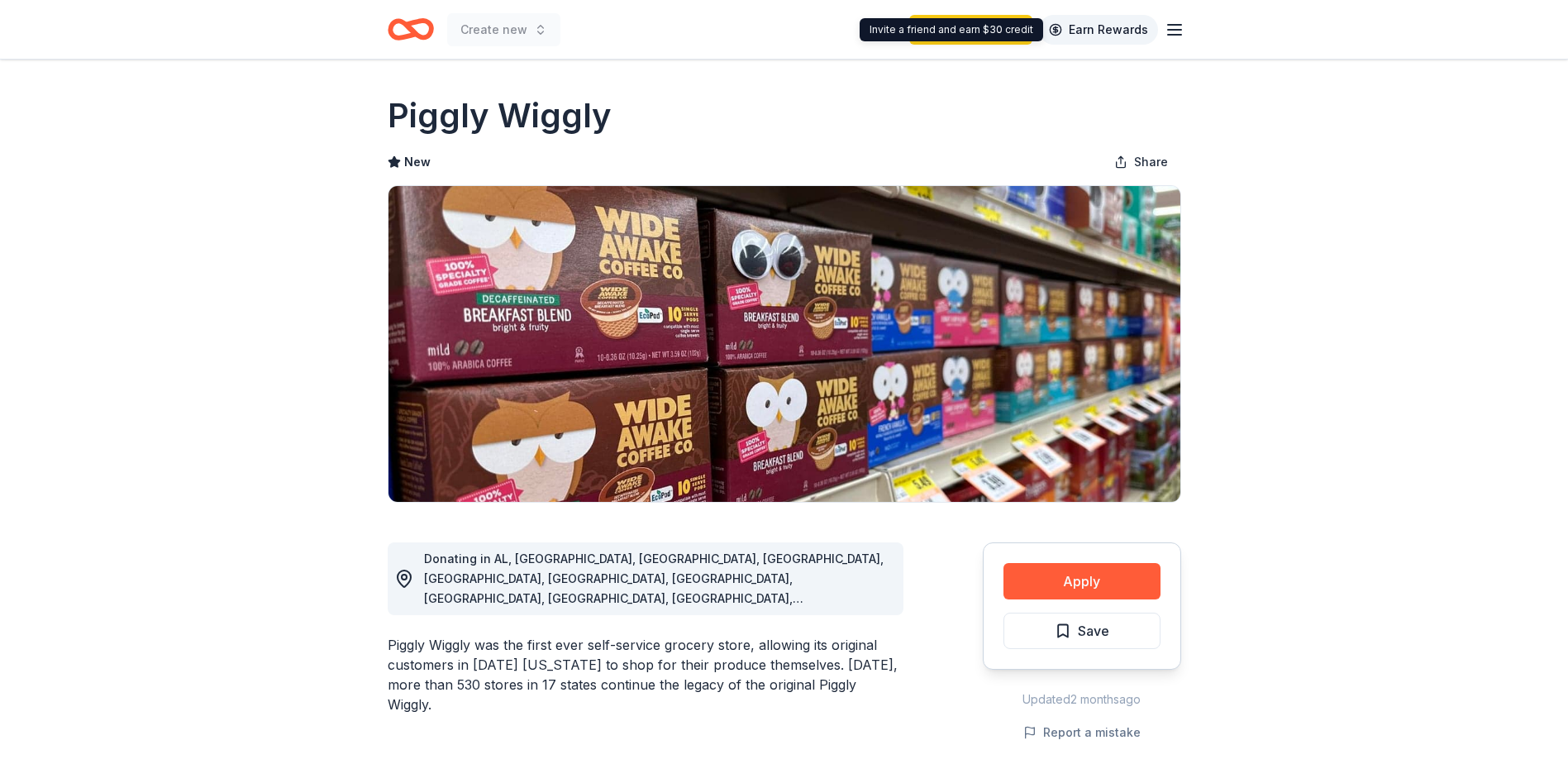
click at [1125, 34] on link "Earn Rewards" at bounding box center [1098, 29] width 119 height 30
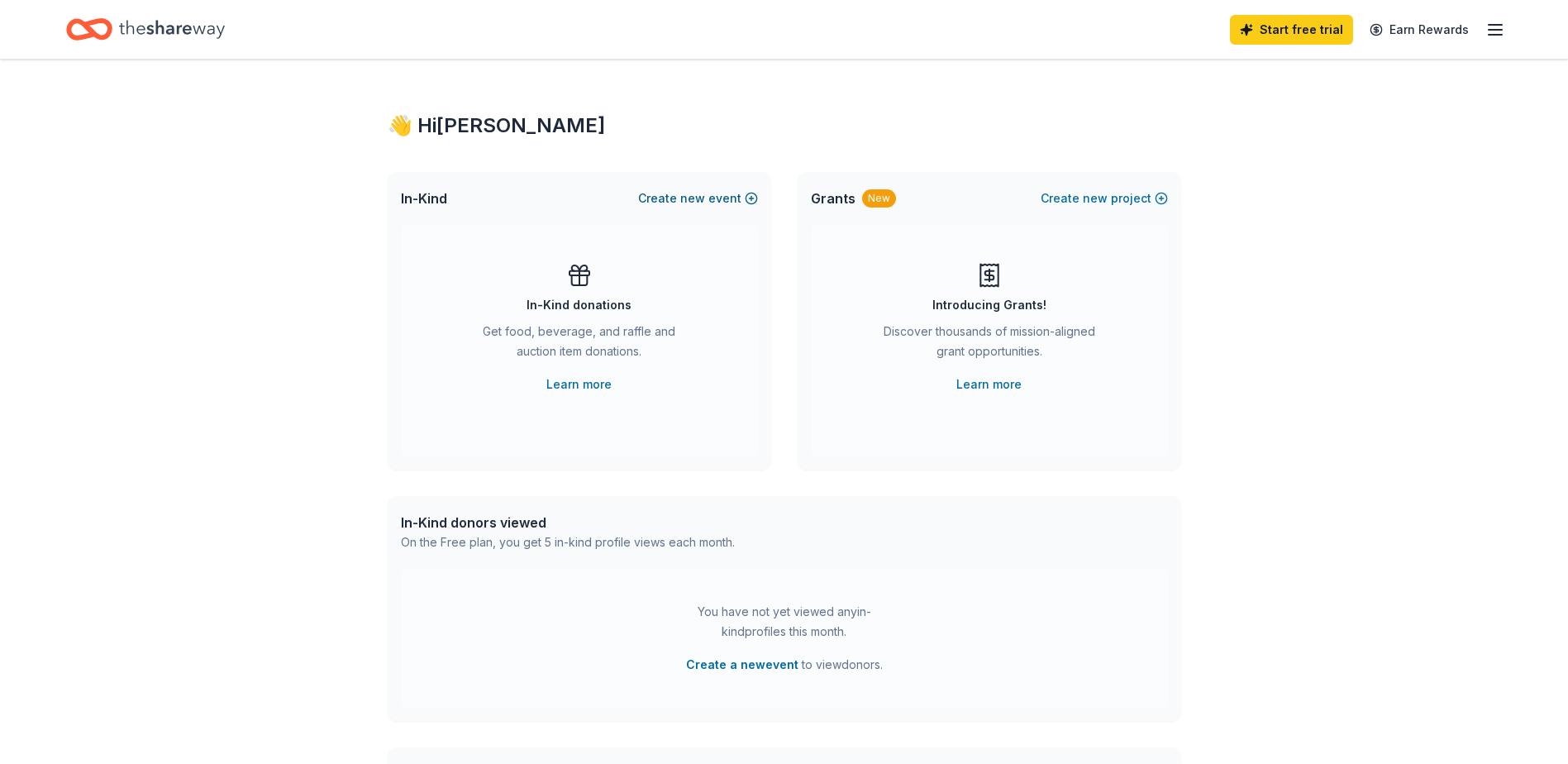
click at [728, 203] on button "Create new event" at bounding box center [698, 198] width 120 height 20
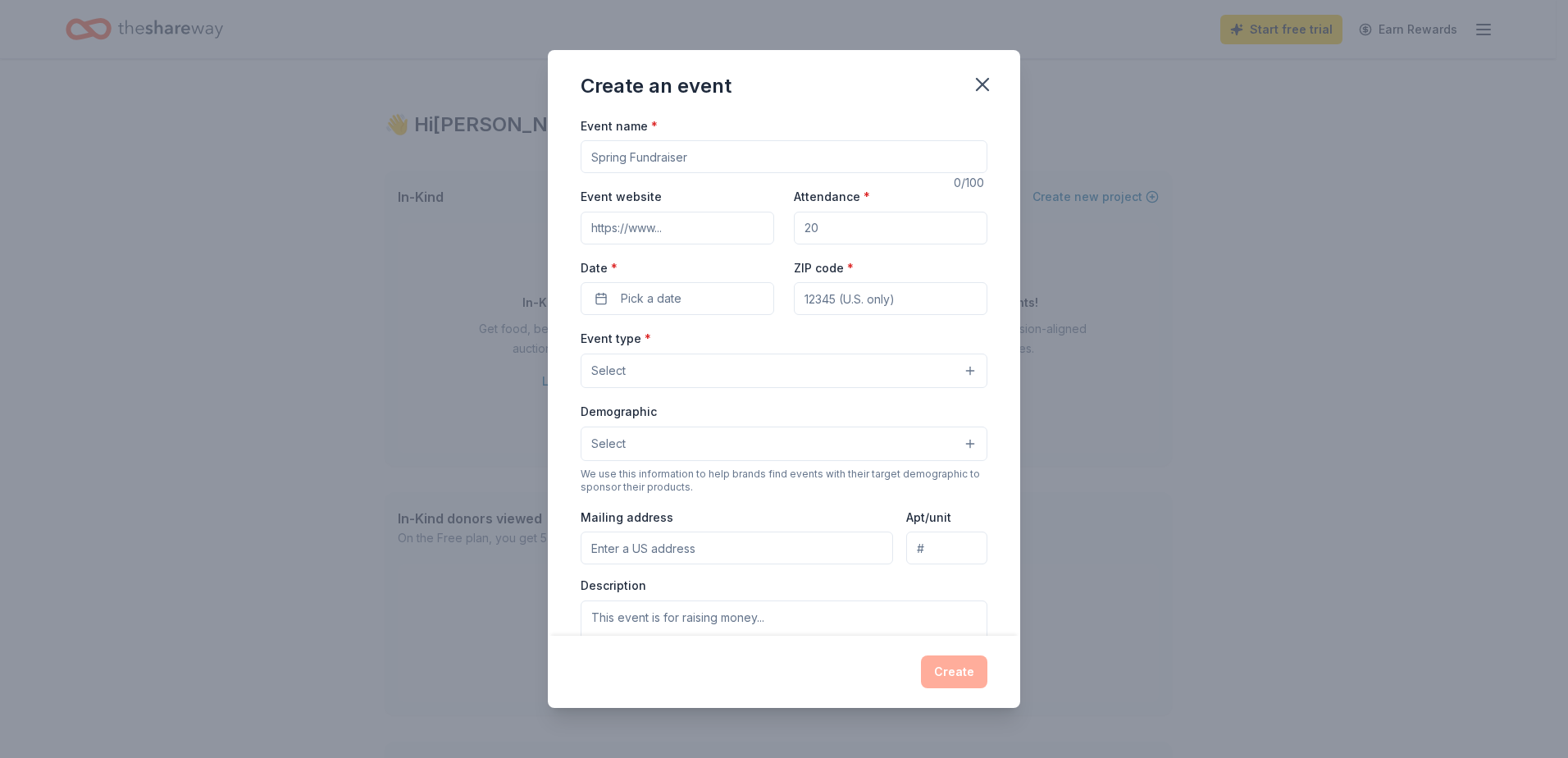
click at [733, 165] on input "Event name *" at bounding box center [783, 157] width 406 height 32
click at [976, 79] on icon "button" at bounding box center [981, 84] width 23 height 23
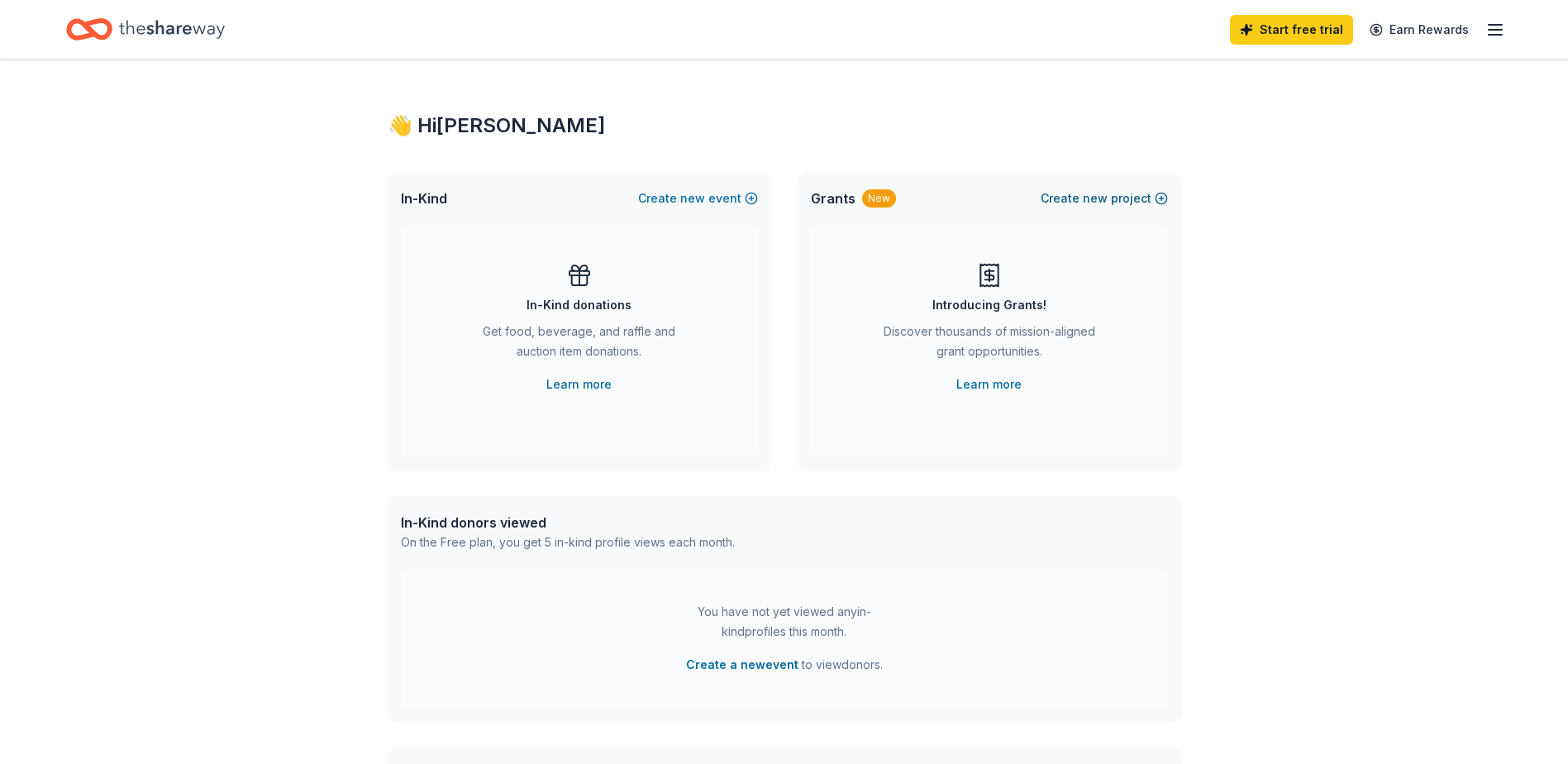
click at [1081, 206] on button "Create new project" at bounding box center [1104, 198] width 127 height 20
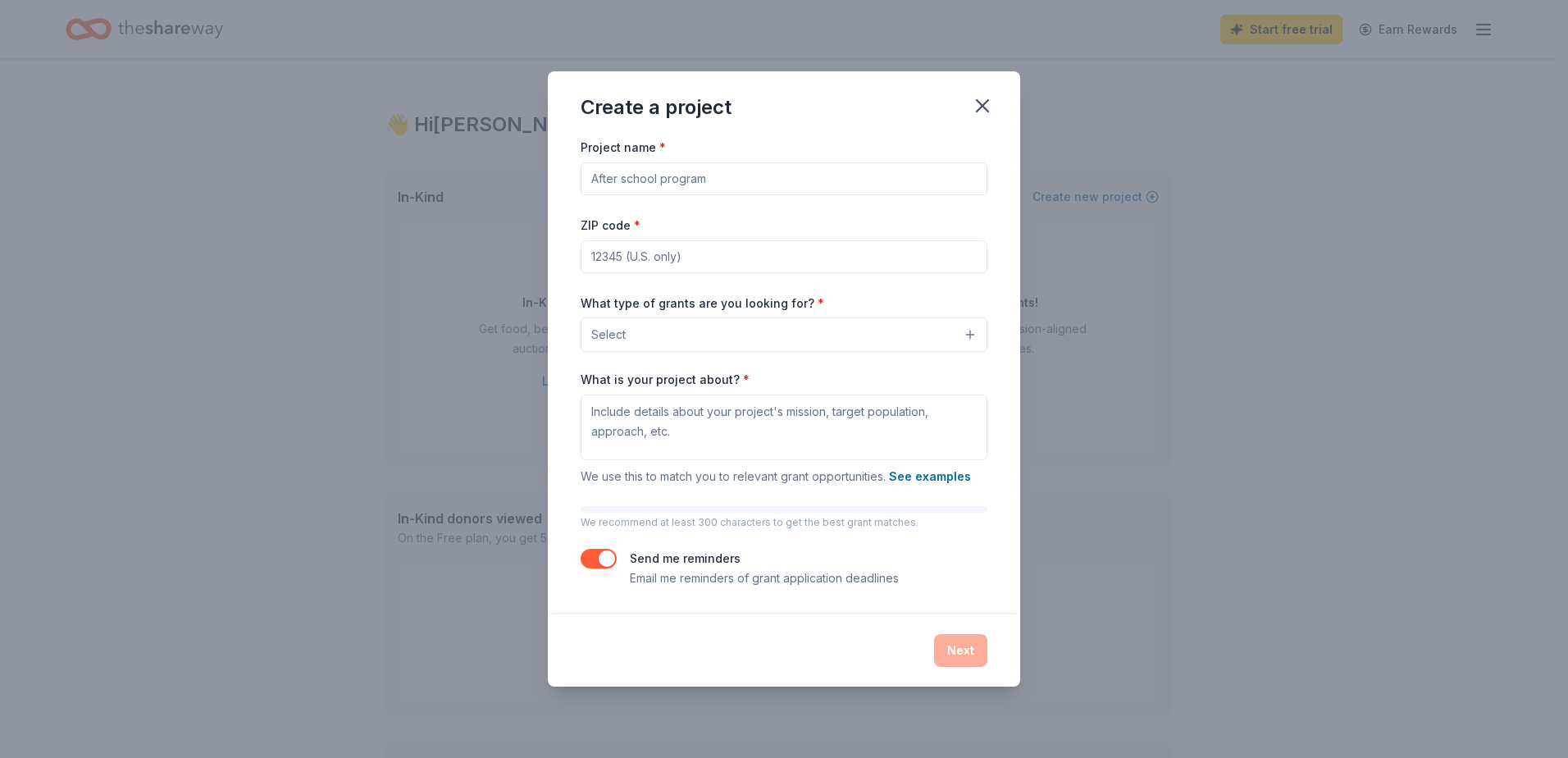
click at [851, 341] on button "Select" at bounding box center [783, 334] width 406 height 34
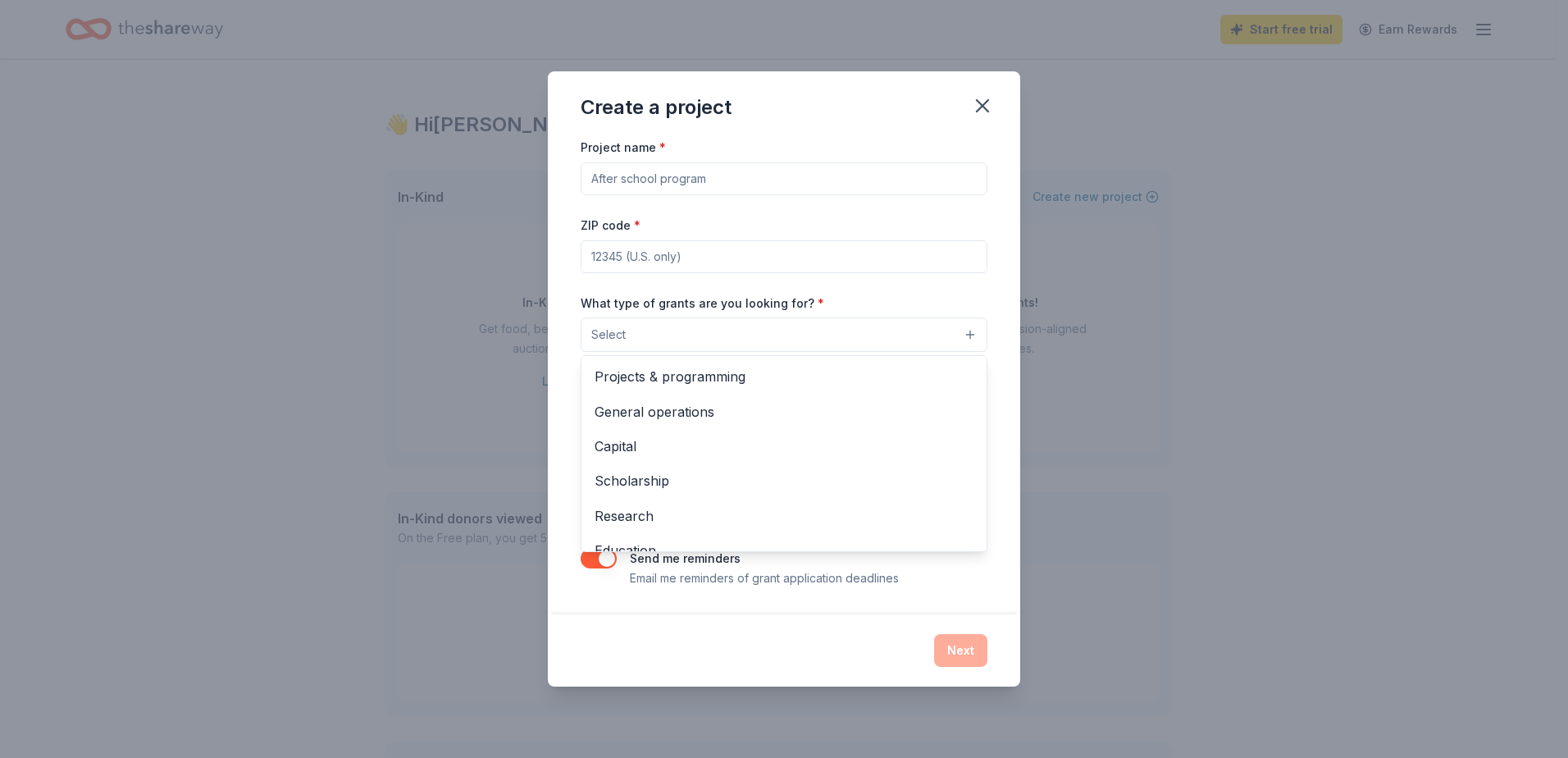
click at [979, 114] on div "Create a project Project name * ZIP code * What type of grants are you looking …" at bounding box center [784, 378] width 472 height 614
